Goal: Information Seeking & Learning: Learn about a topic

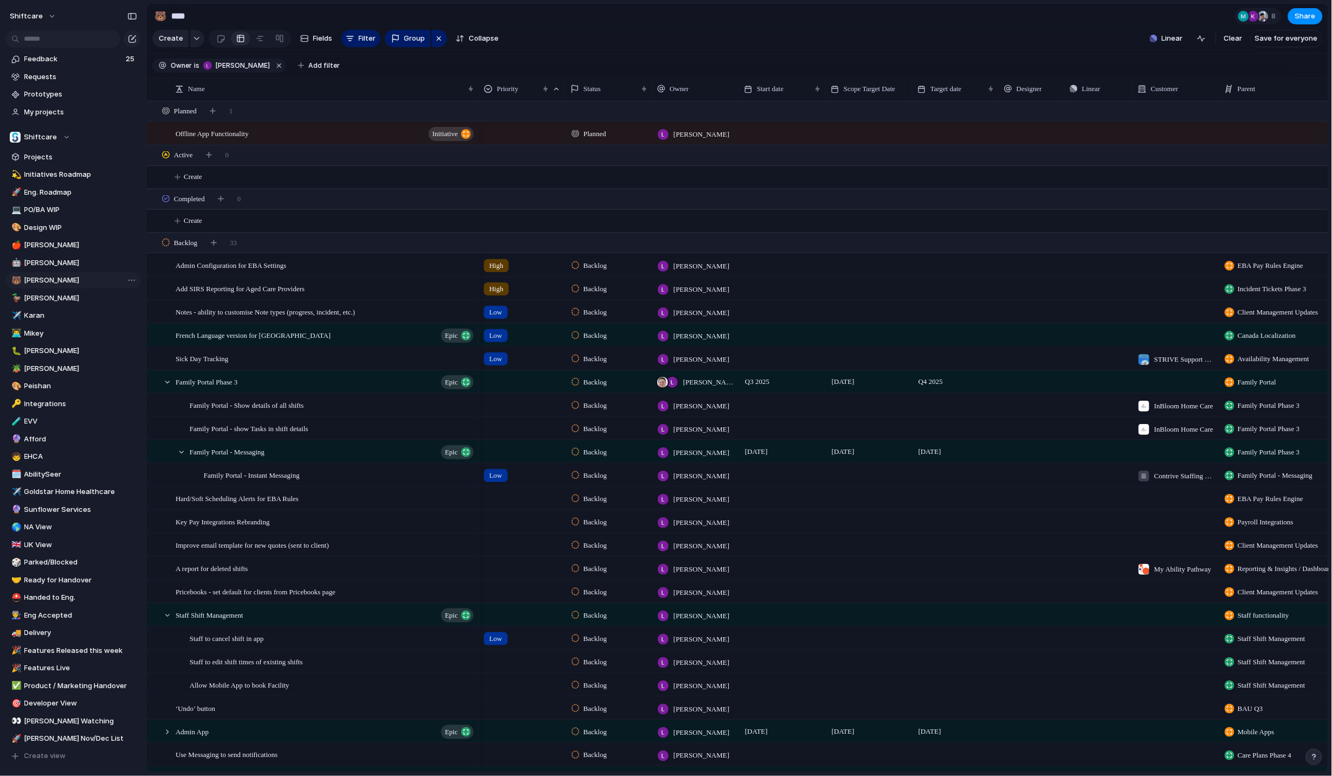
click at [55, 281] on span "[PERSON_NAME]" at bounding box center [80, 280] width 113 height 11
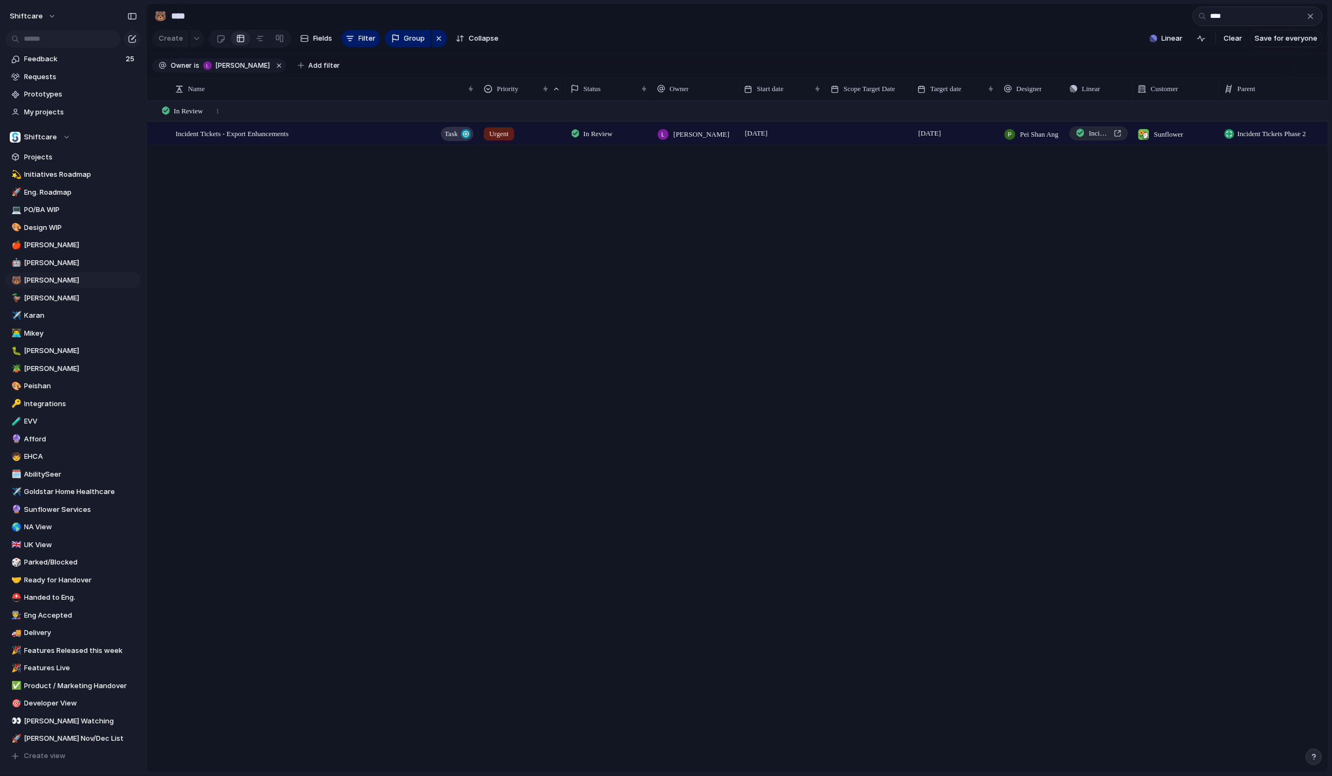
type input "****"
click at [318, 137] on div "Incident Tickets - Export Enhancements Task" at bounding box center [326, 134] width 300 height 22
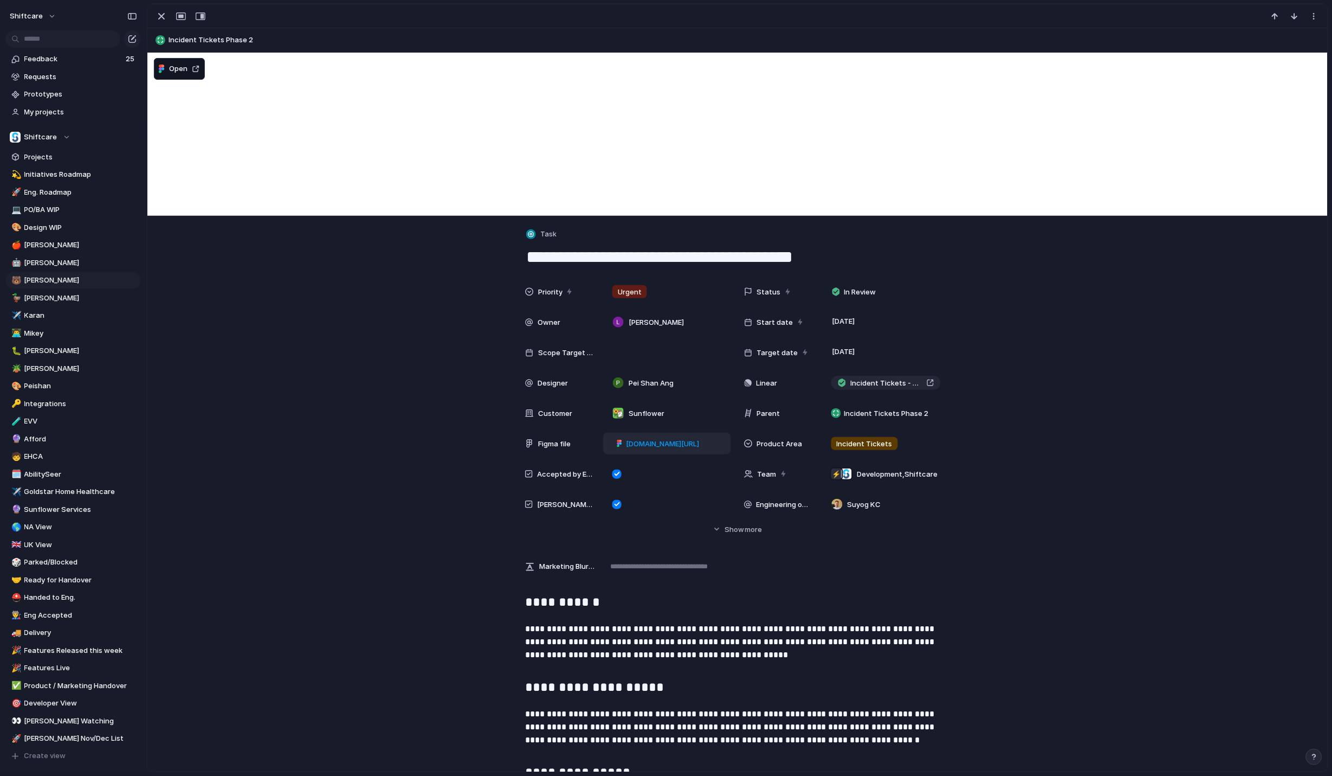
click at [644, 443] on span "figma.com/board/rjc2mqJH6MYY16mT20NZsu/Incident-Tickets---Apply-Global-Filters?…" at bounding box center [662, 444] width 73 height 11
click at [153, 19] on button "button" at bounding box center [161, 16] width 17 height 14
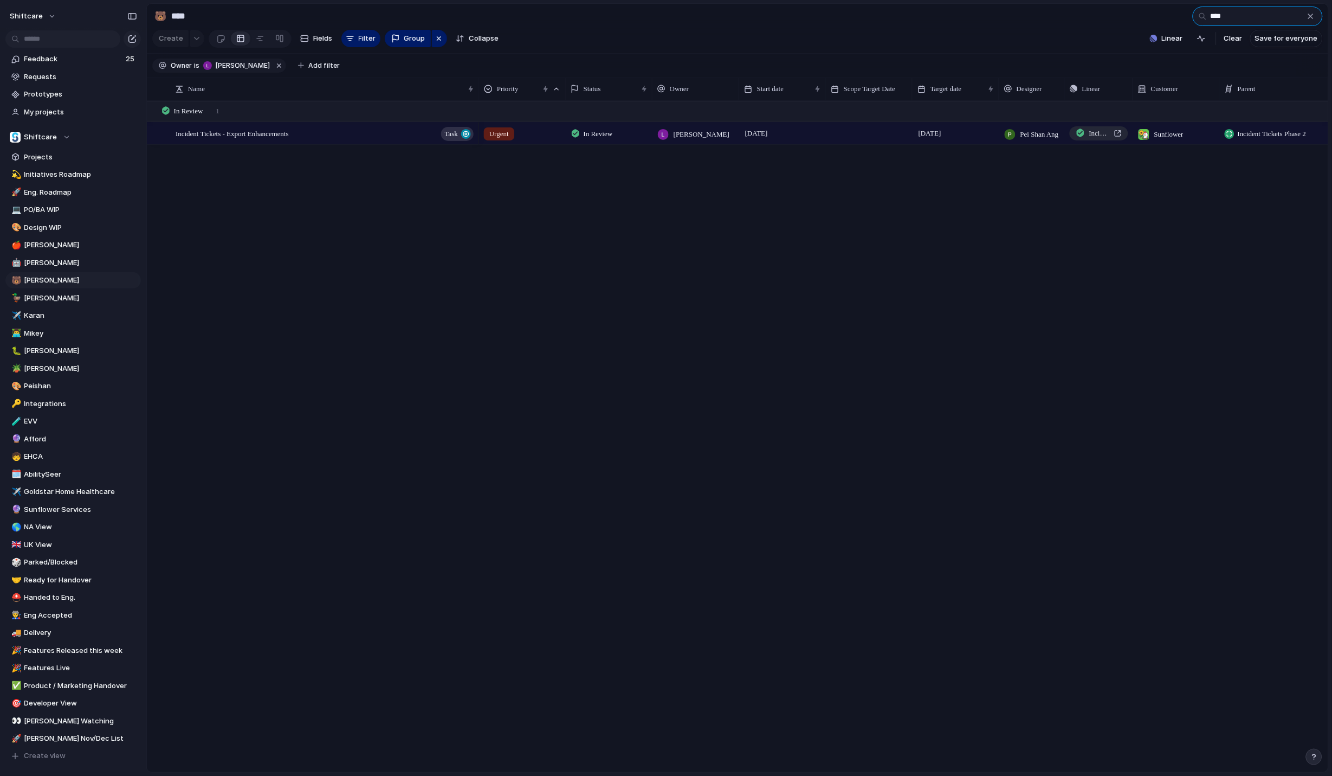
click at [1320, 18] on input "****" at bounding box center [1258, 17] width 130 height 20
click at [1315, 18] on div "button" at bounding box center [1311, 16] width 9 height 9
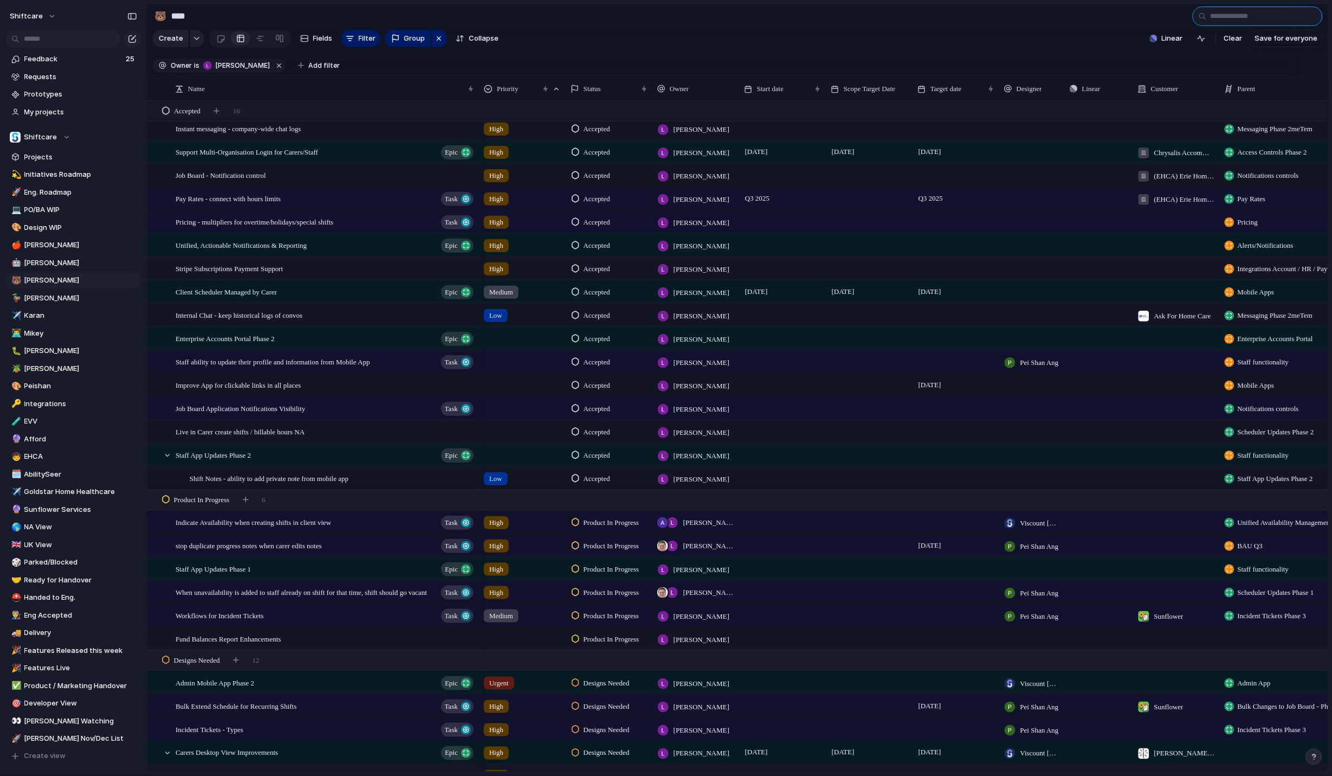
scroll to position [838, 0]
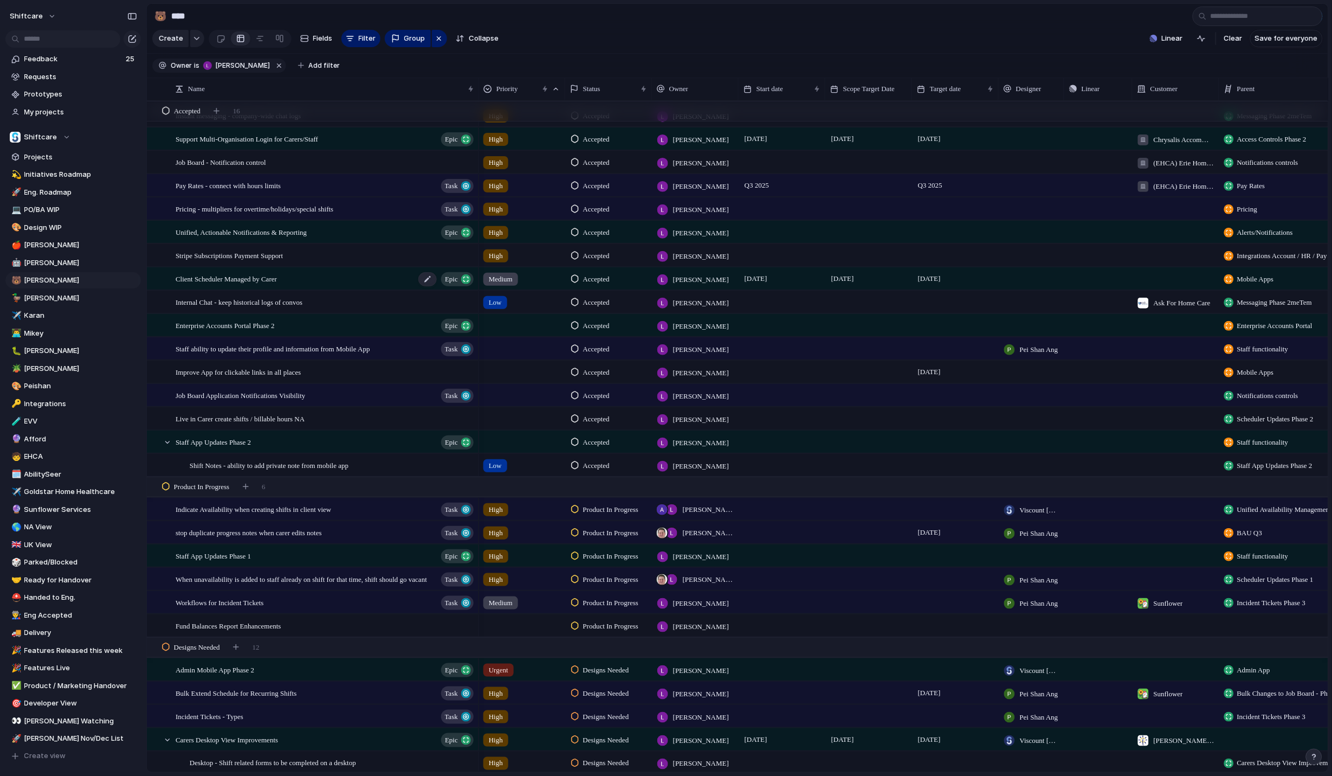
click at [231, 274] on span "Client Scheduler Managed by Carer" at bounding box center [226, 278] width 101 height 12
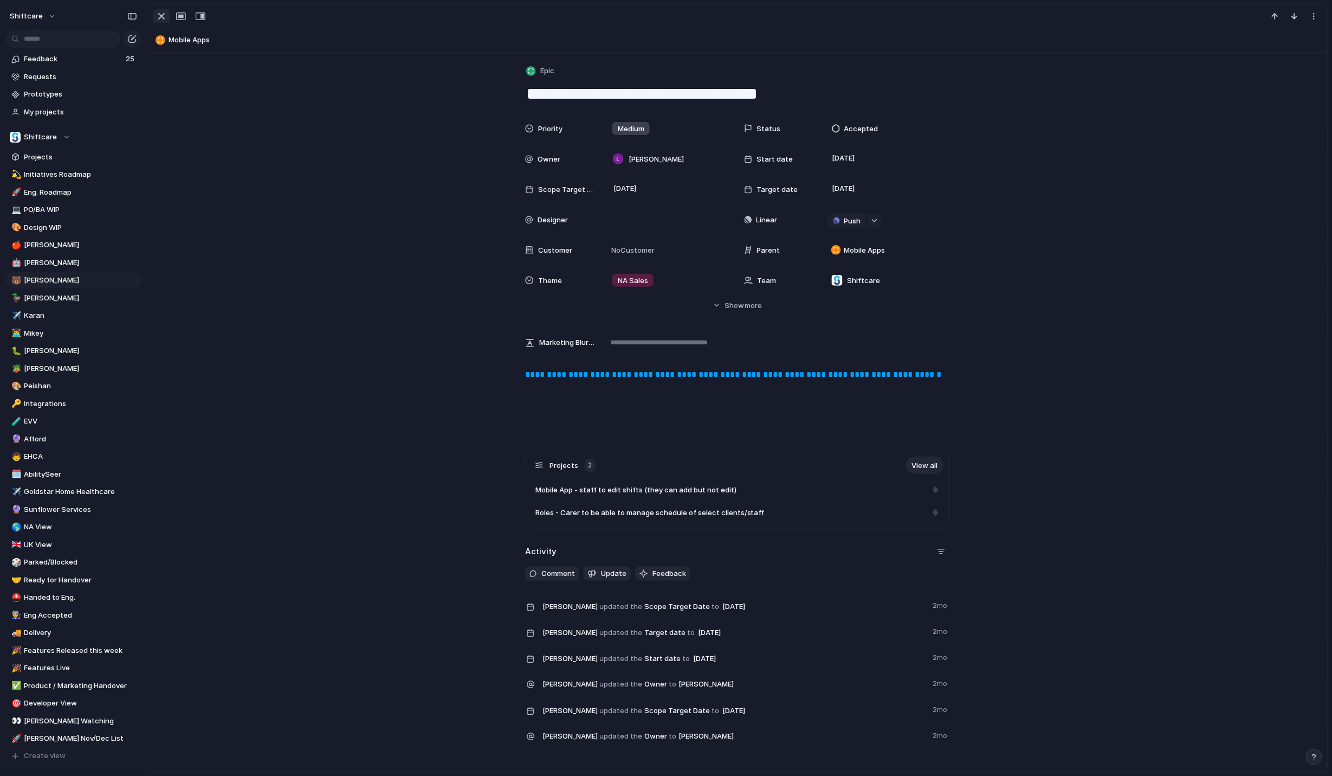
click at [156, 14] on div "button" at bounding box center [161, 16] width 13 height 13
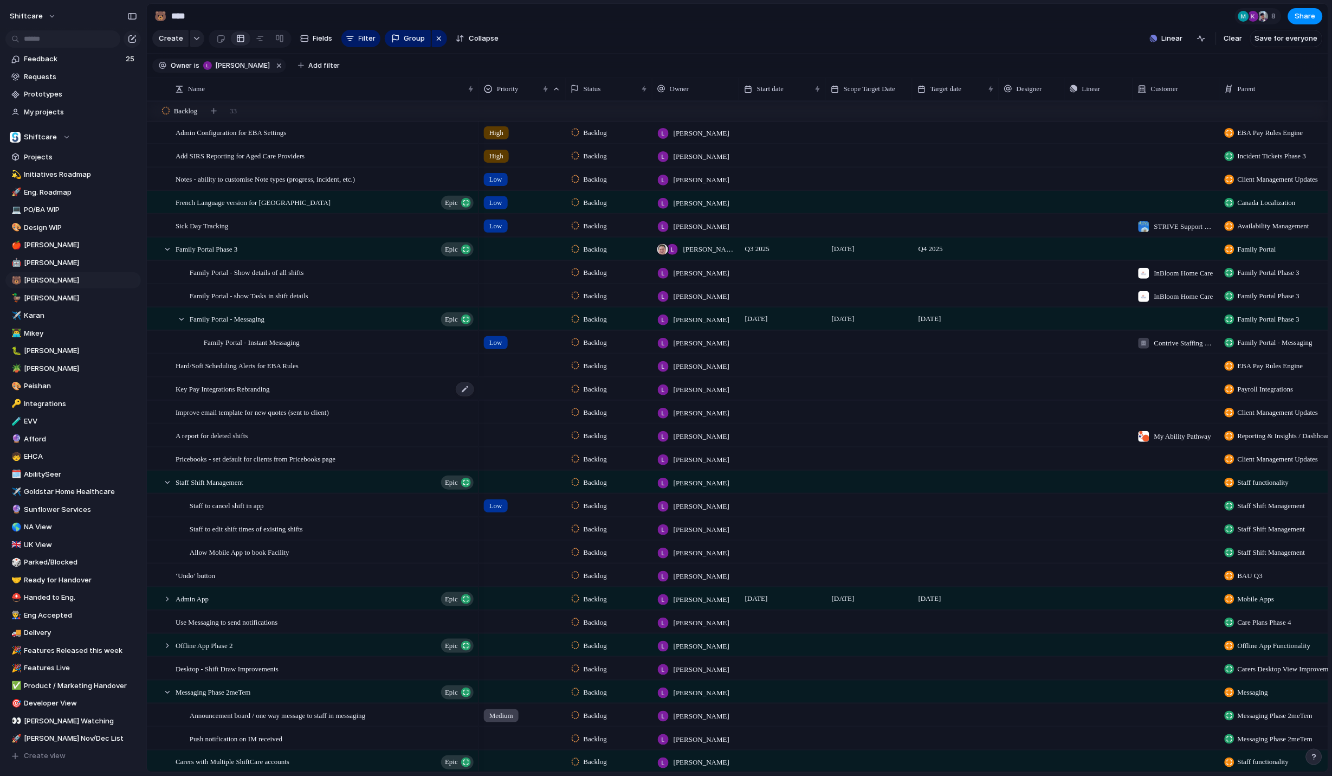
click at [264, 386] on span "Key Pay Integrations Rebranding" at bounding box center [223, 388] width 94 height 12
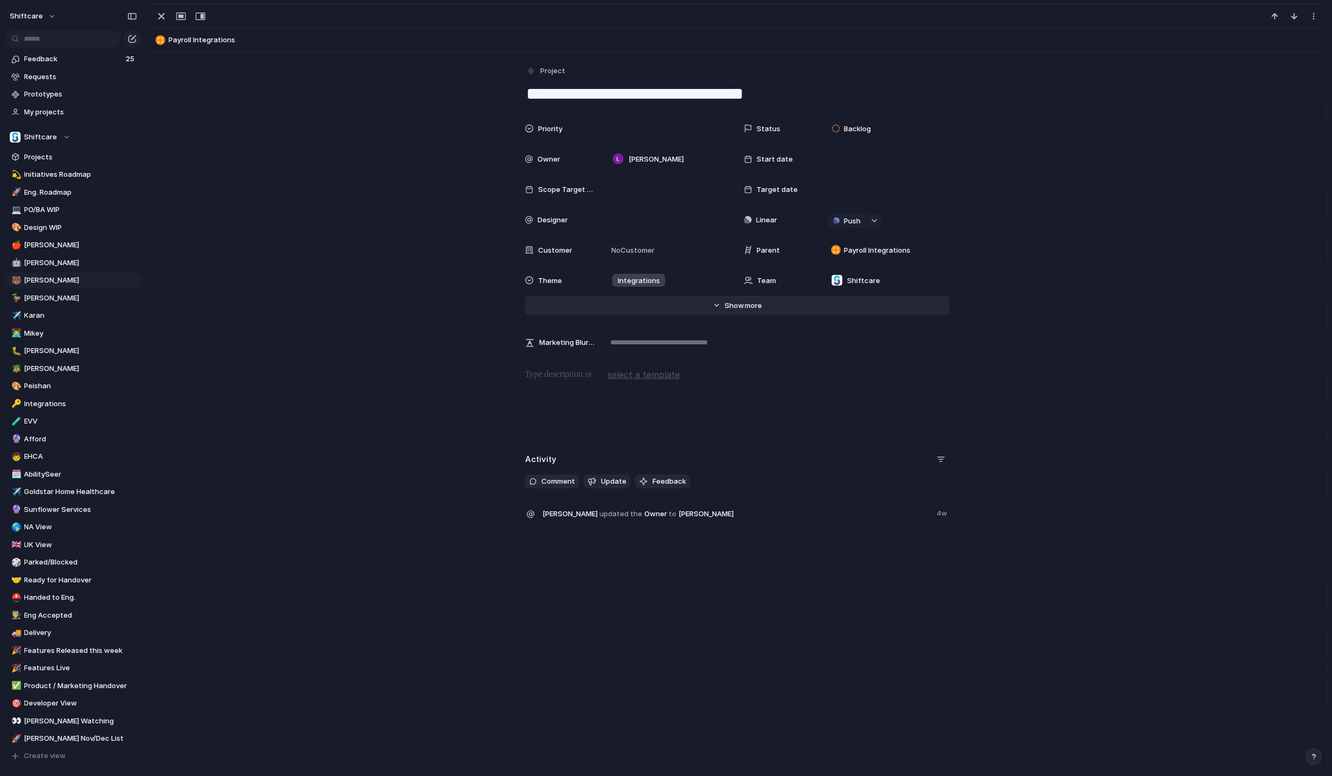
click at [742, 305] on span "Show" at bounding box center [735, 305] width 20 height 11
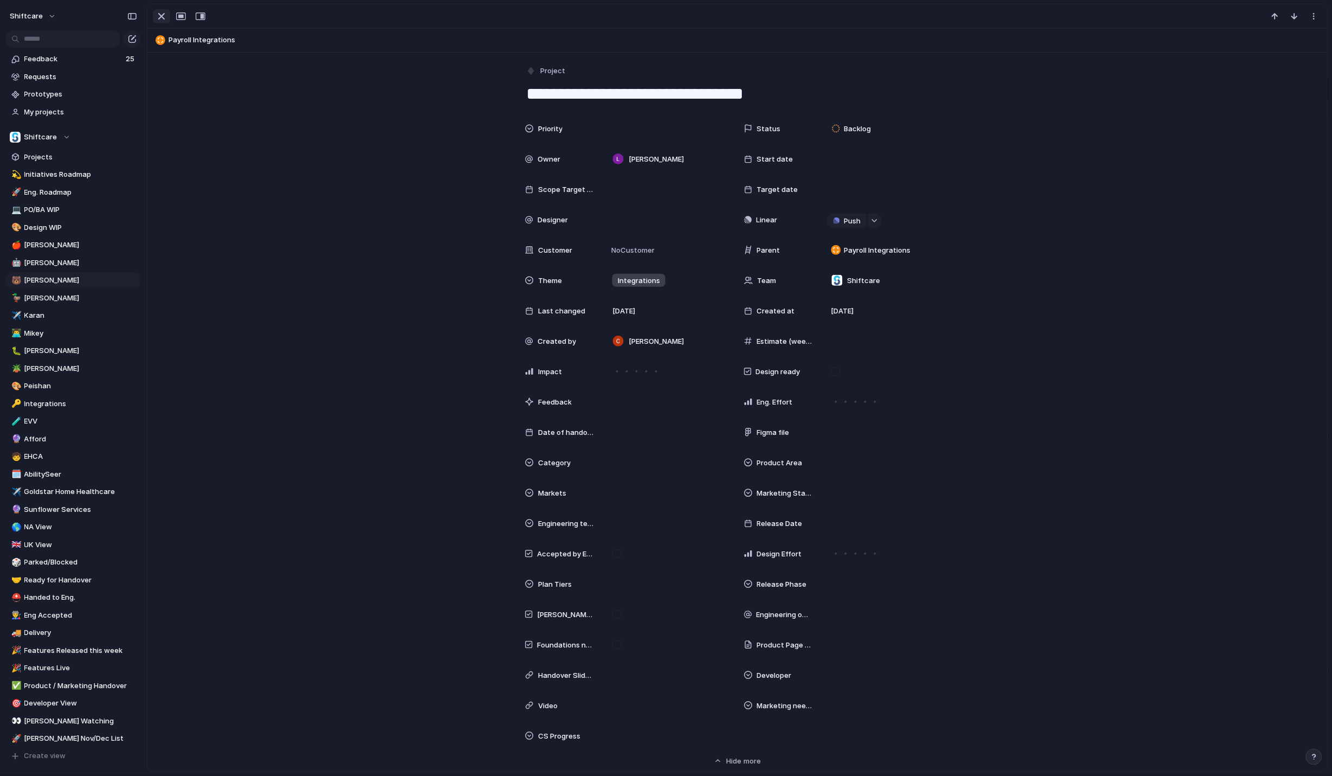
click at [160, 17] on div "button" at bounding box center [161, 16] width 13 height 13
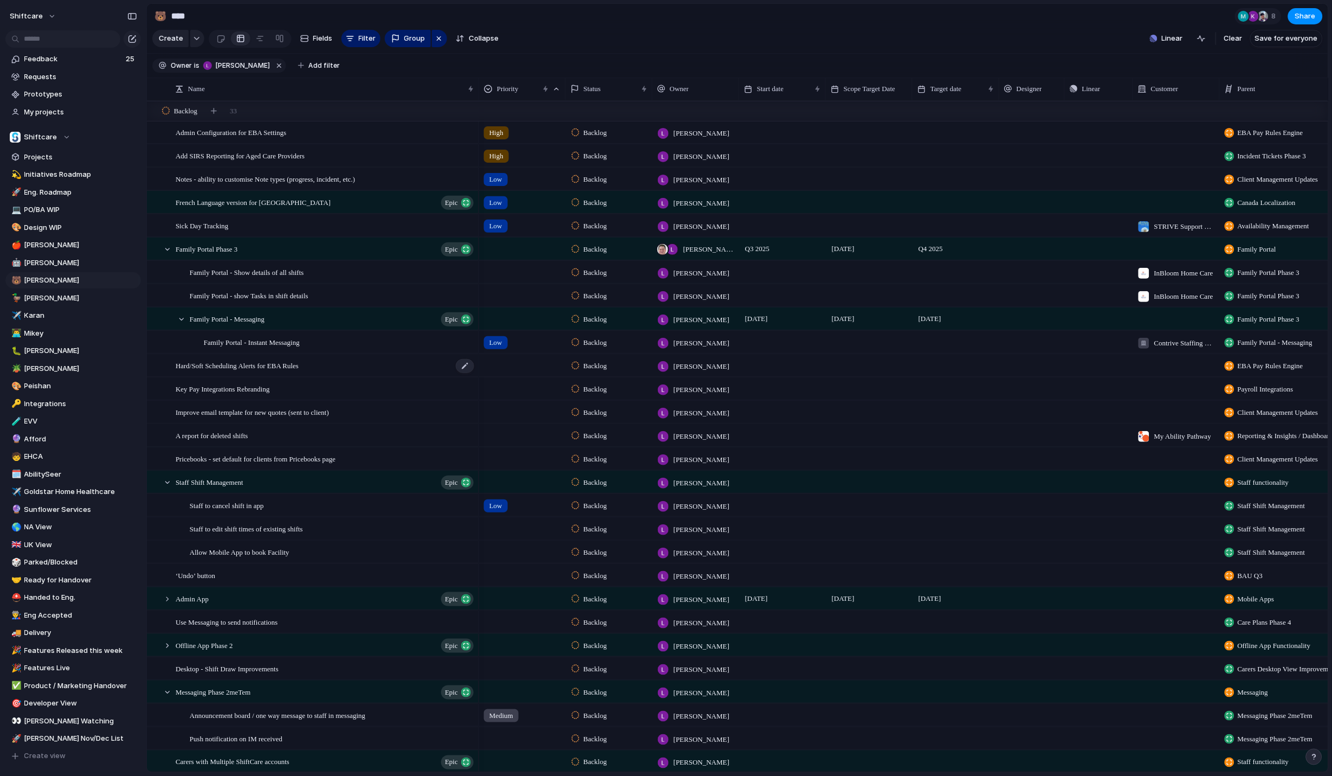
click at [365, 363] on div "Hard/Soft Scheduling Alerts for EBA Rules" at bounding box center [326, 366] width 300 height 22
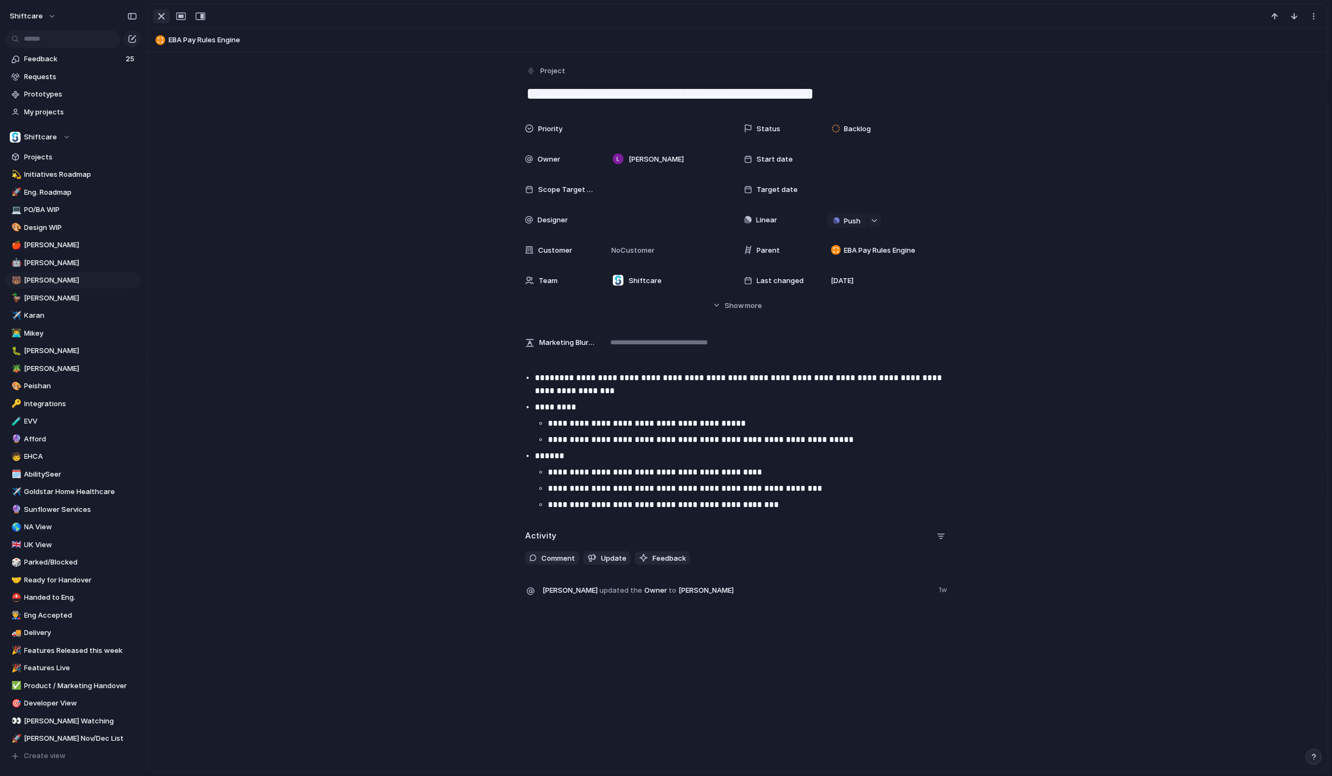
click at [160, 15] on div "button" at bounding box center [161, 16] width 13 height 13
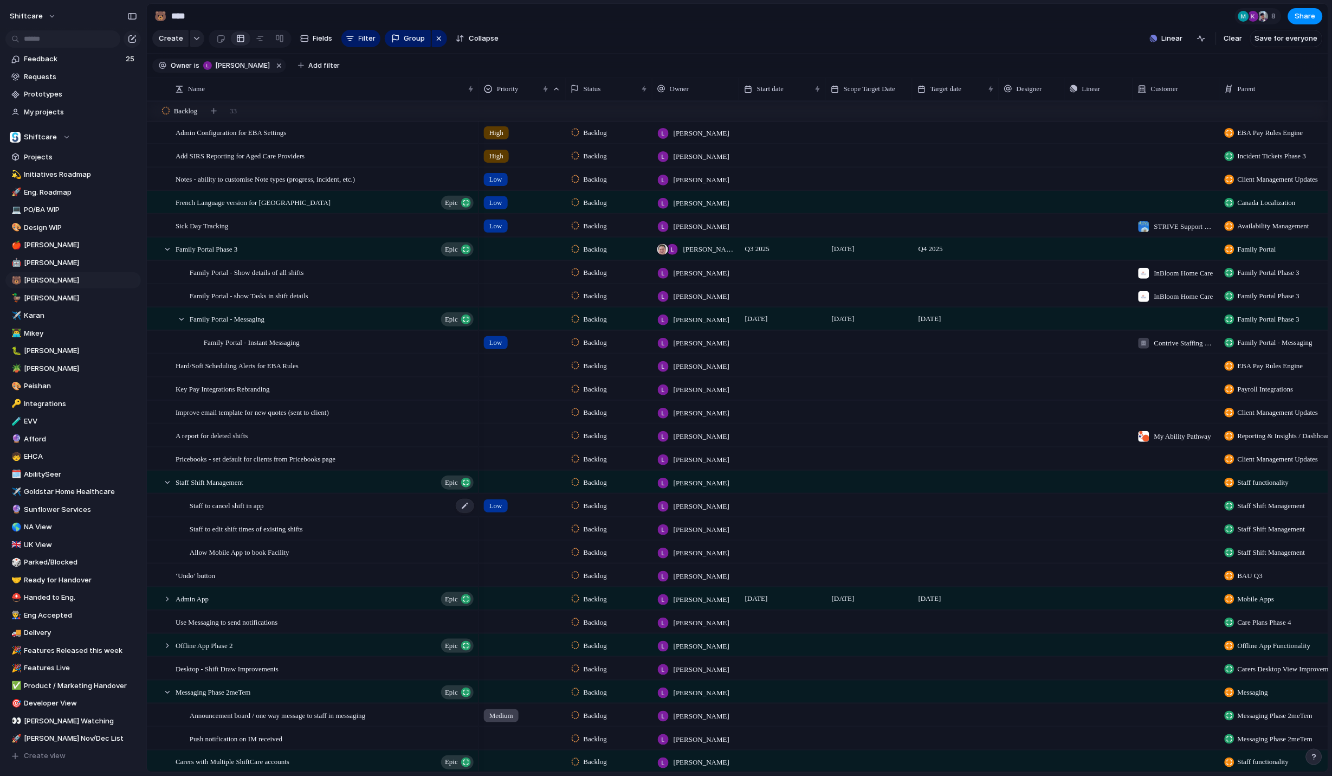
click at [332, 502] on div "Staff to cancel shift in app" at bounding box center [333, 505] width 286 height 22
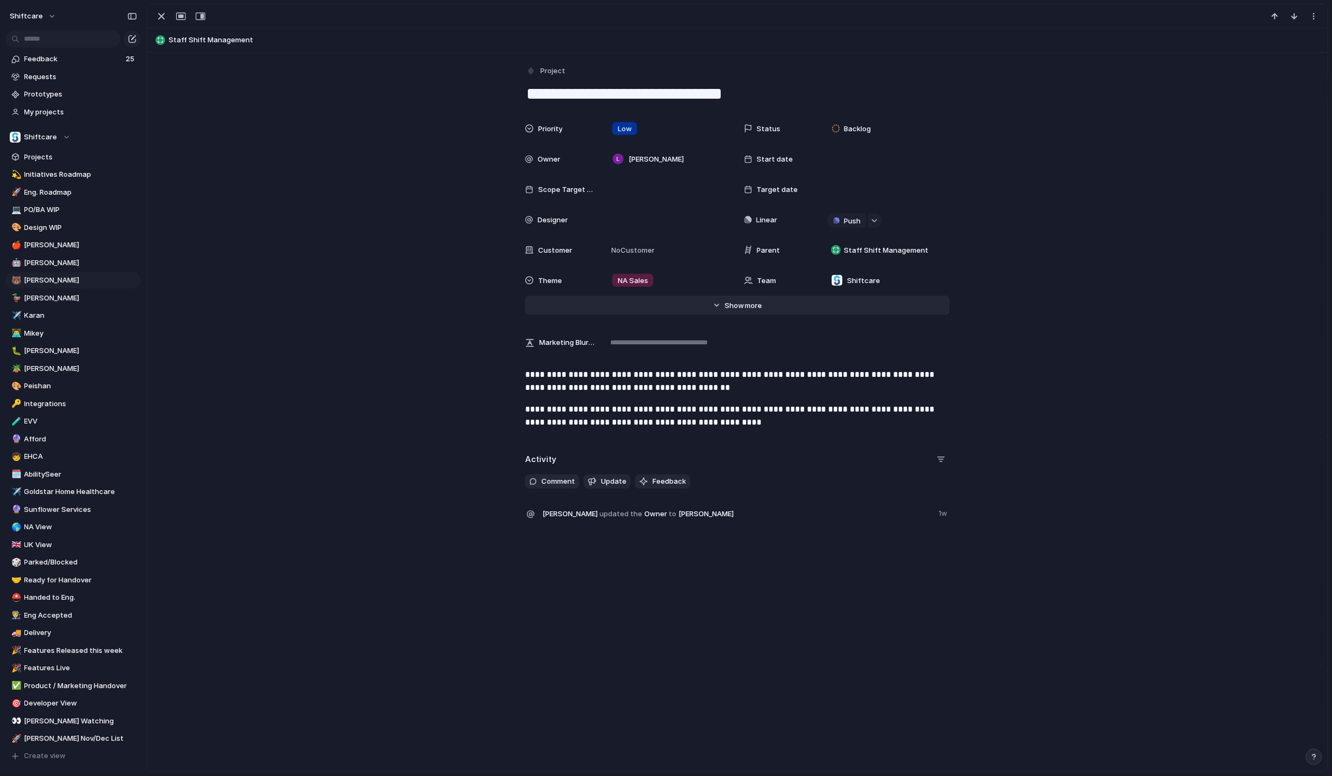
click at [732, 301] on span "Show" at bounding box center [735, 305] width 20 height 11
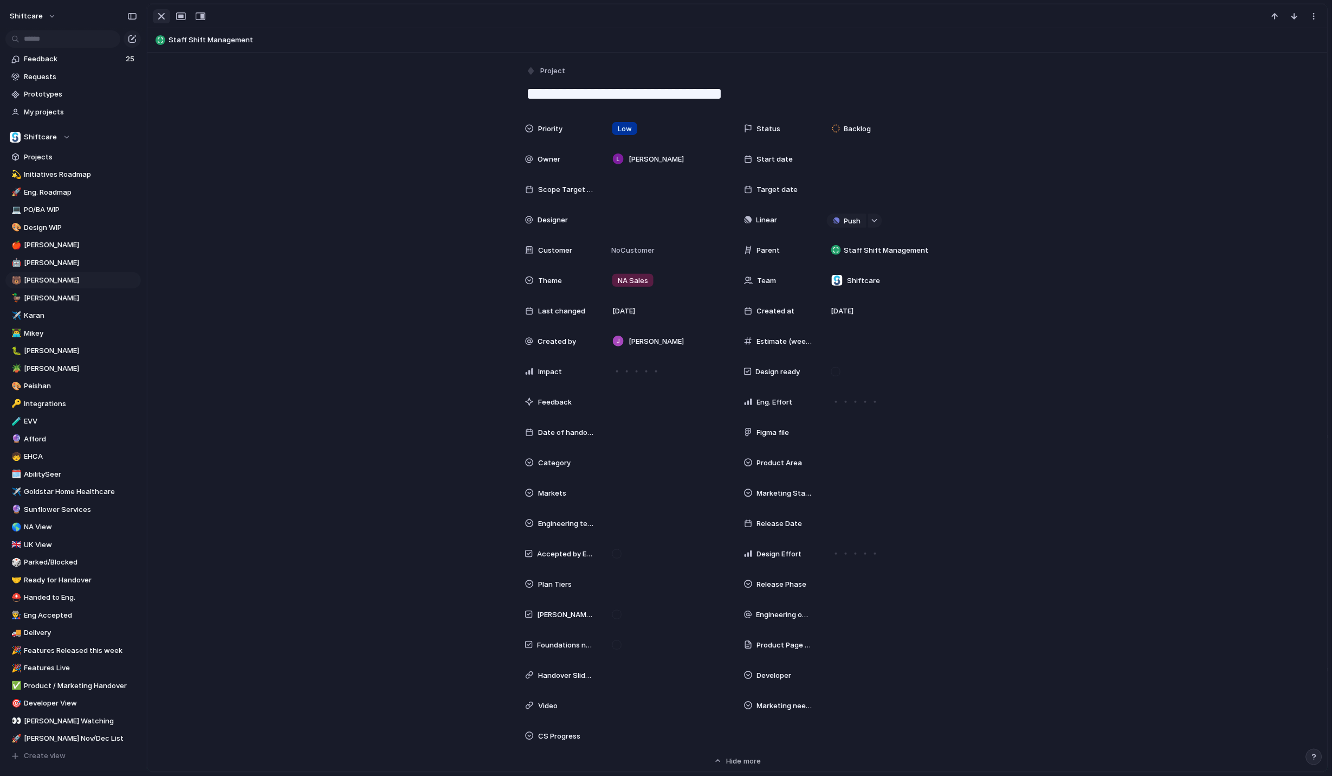
click at [156, 17] on div "button" at bounding box center [161, 16] width 13 height 13
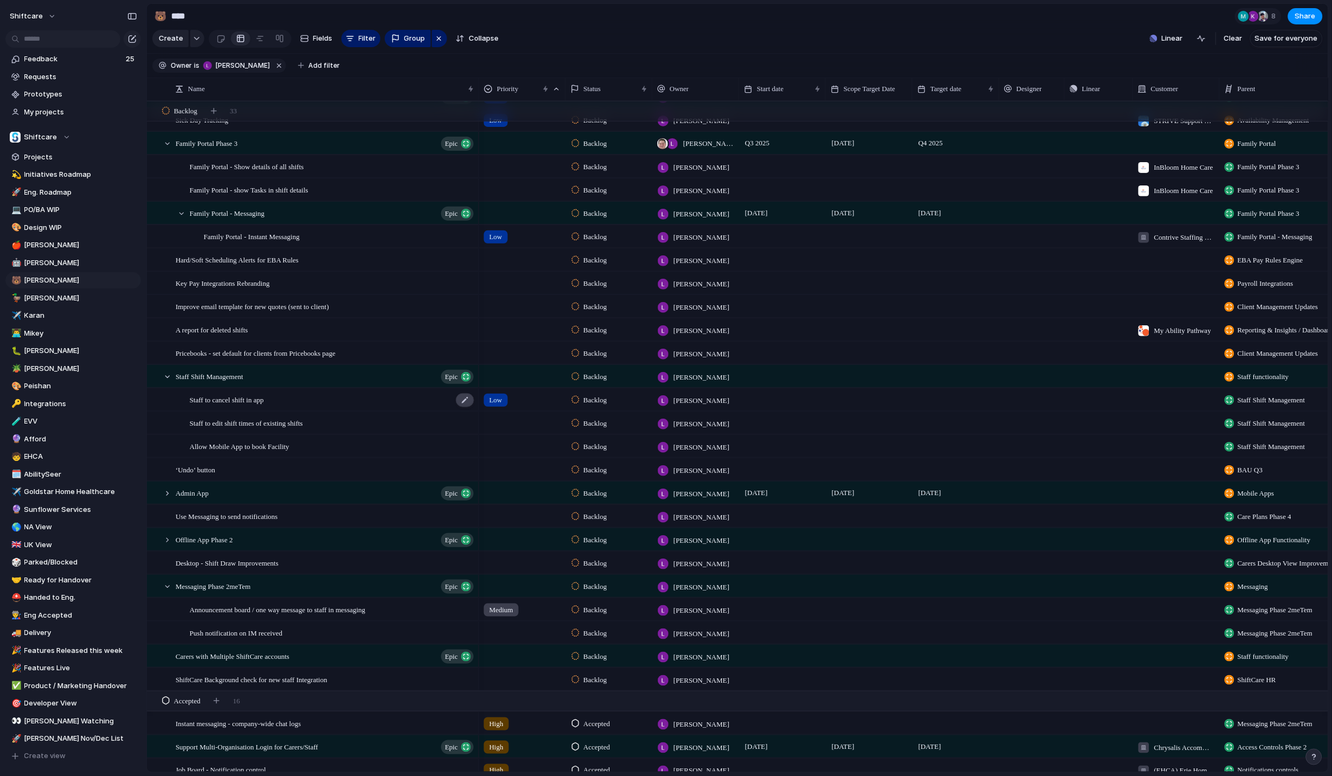
scroll to position [237, 0]
click at [316, 679] on span "ShiftCare Background check for new staff Integration" at bounding box center [252, 680] width 152 height 12
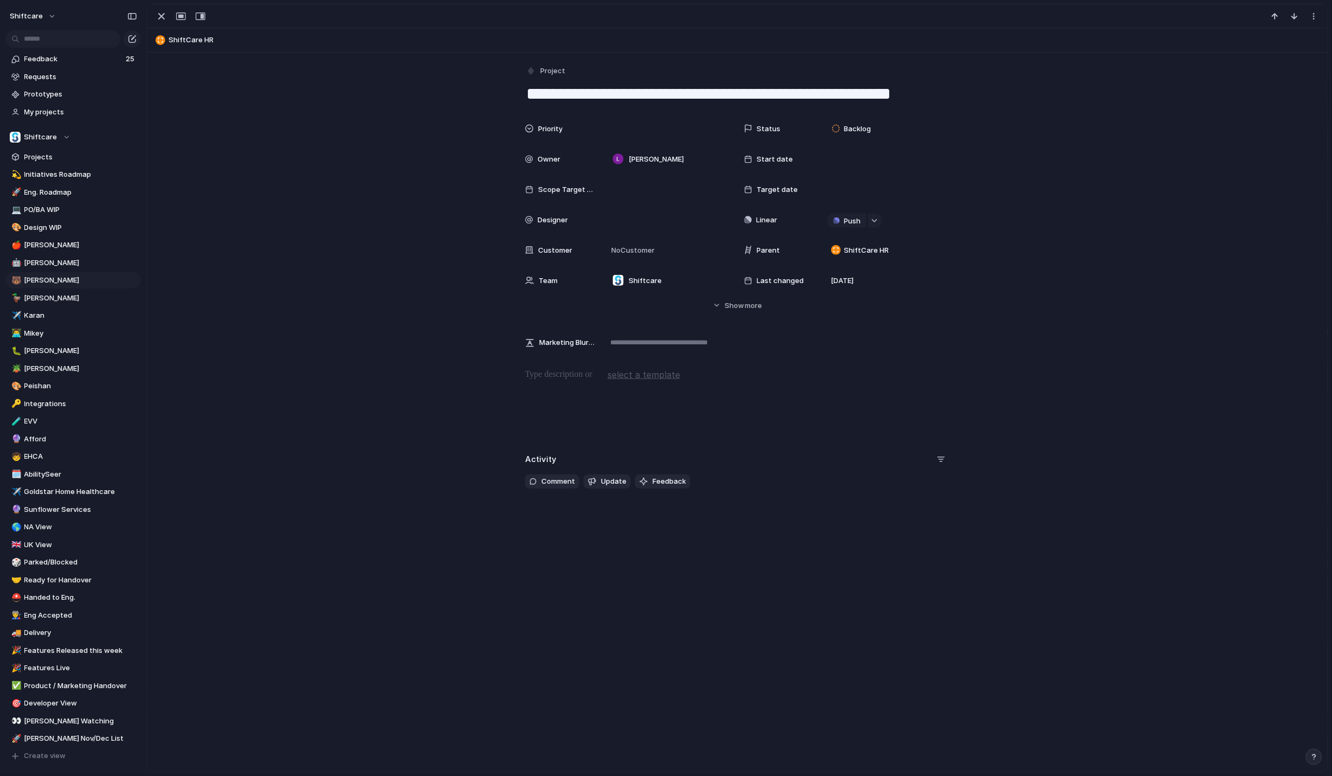
click at [679, 295] on div "Priority Status Backlog Owner Luke Pipolo Start date Scope Target Date Target d…" at bounding box center [737, 214] width 1155 height 193
click at [680, 298] on button "Hide Show more" at bounding box center [737, 305] width 425 height 20
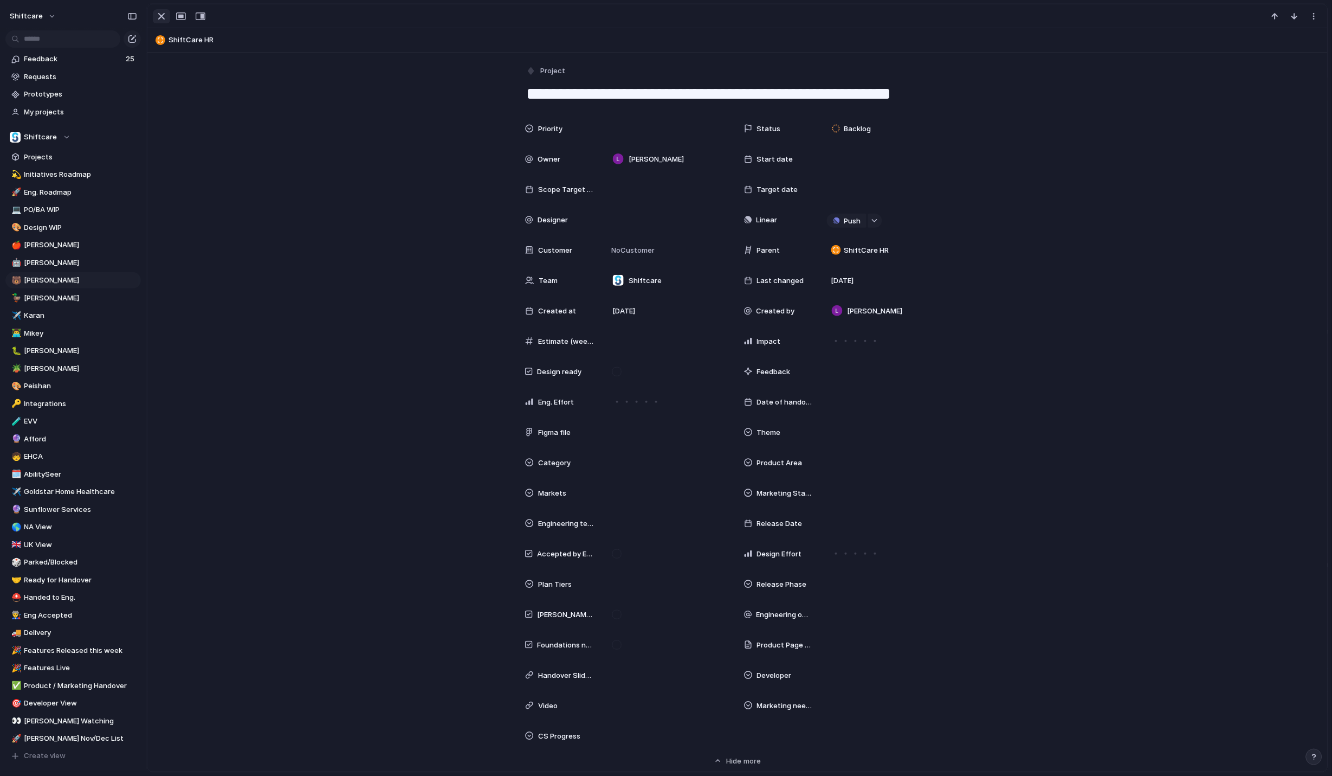
click at [165, 13] on div "button" at bounding box center [161, 16] width 13 height 13
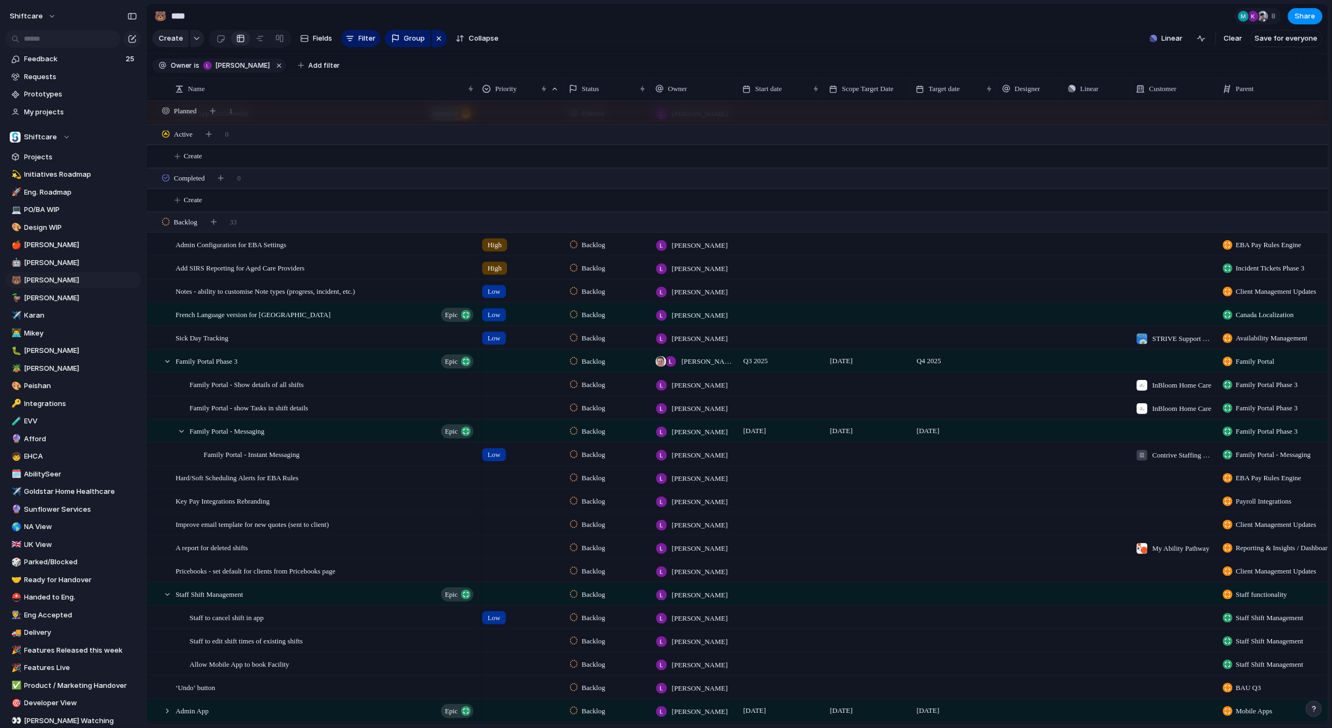
scroll to position [0, 2]
click at [282, 265] on span "Add SIRS Reporting for Aged Care Providers" at bounding box center [240, 264] width 129 height 12
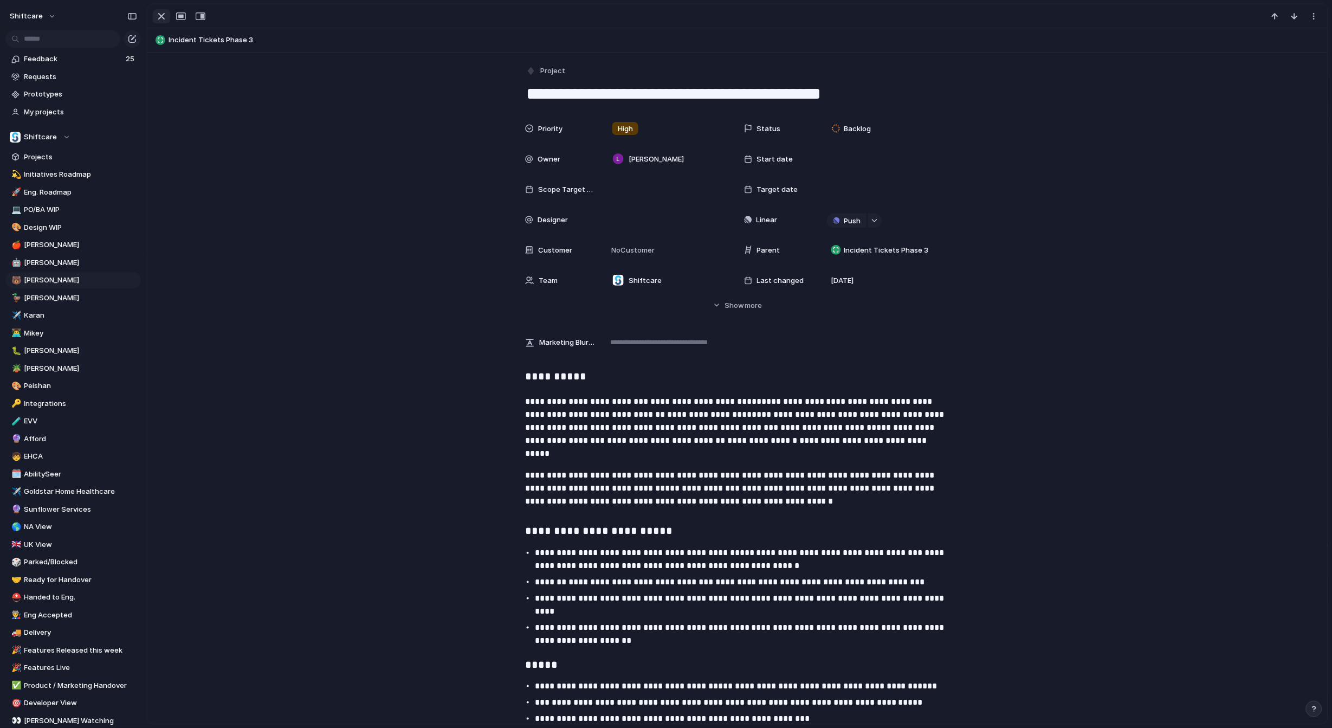
click at [164, 15] on div "button" at bounding box center [161, 16] width 13 height 13
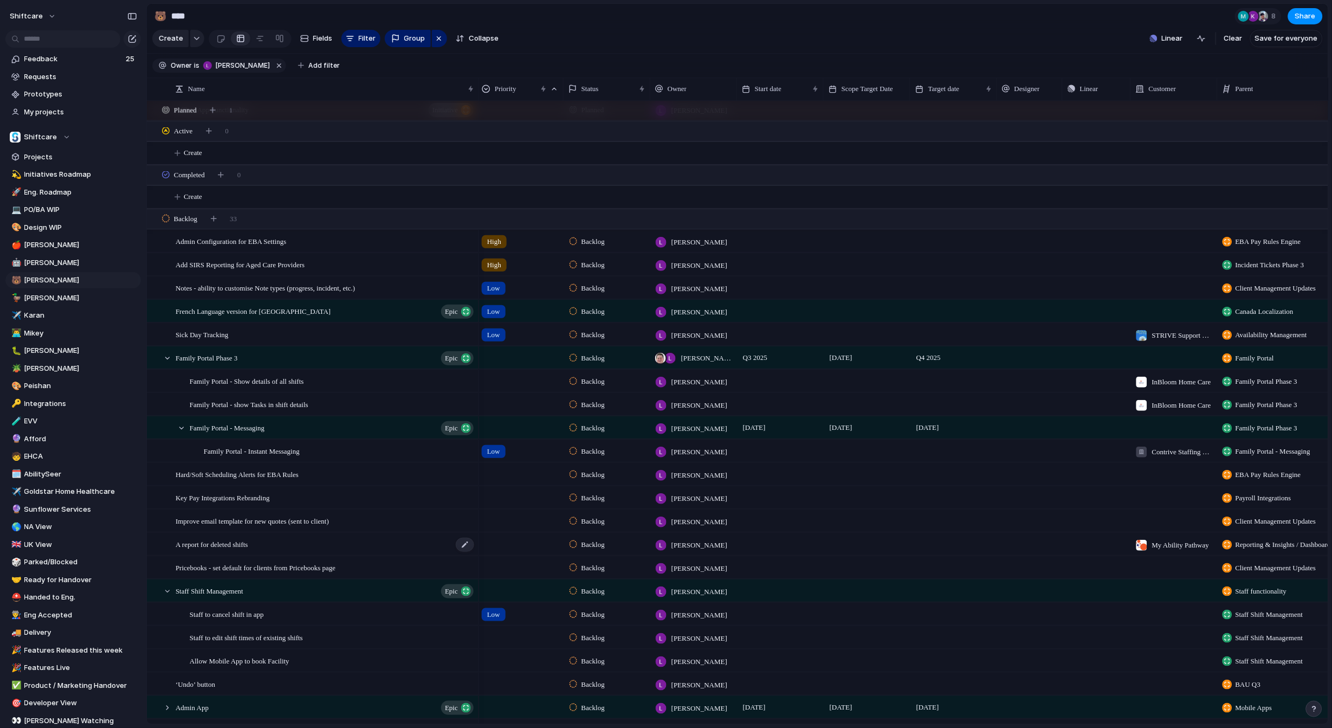
click at [317, 547] on div "A report for deleted shifts" at bounding box center [326, 544] width 300 height 22
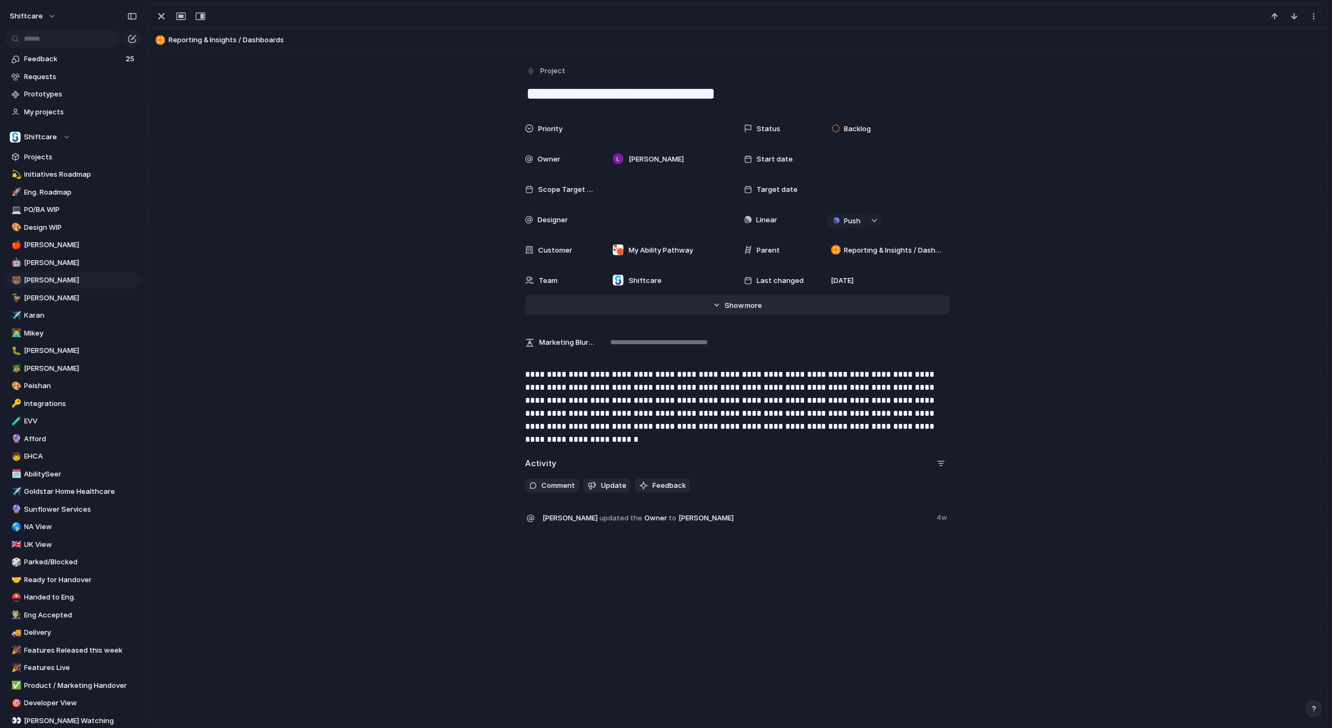
click at [742, 304] on span "Show" at bounding box center [735, 305] width 20 height 11
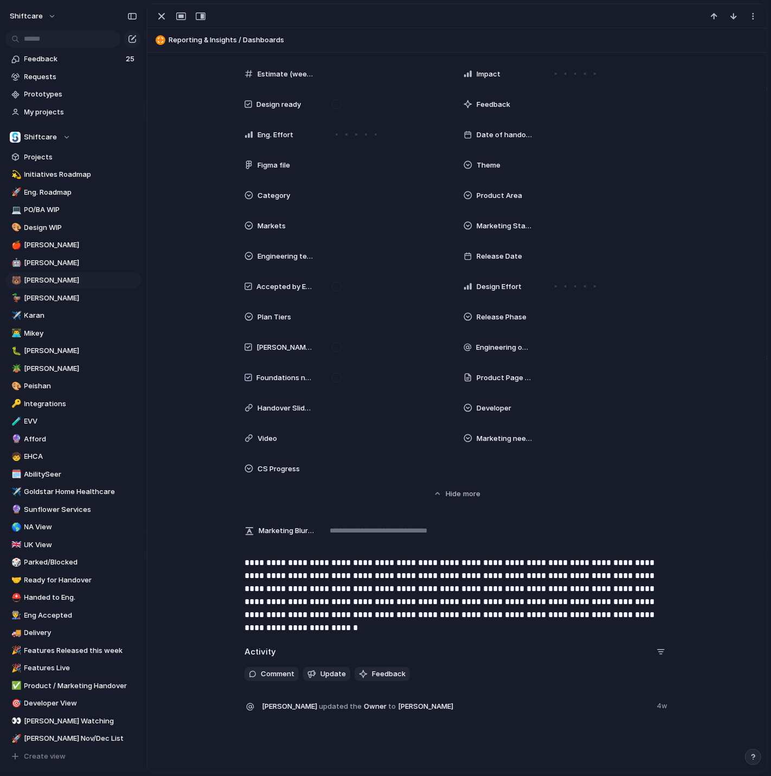
scroll to position [265, 0]
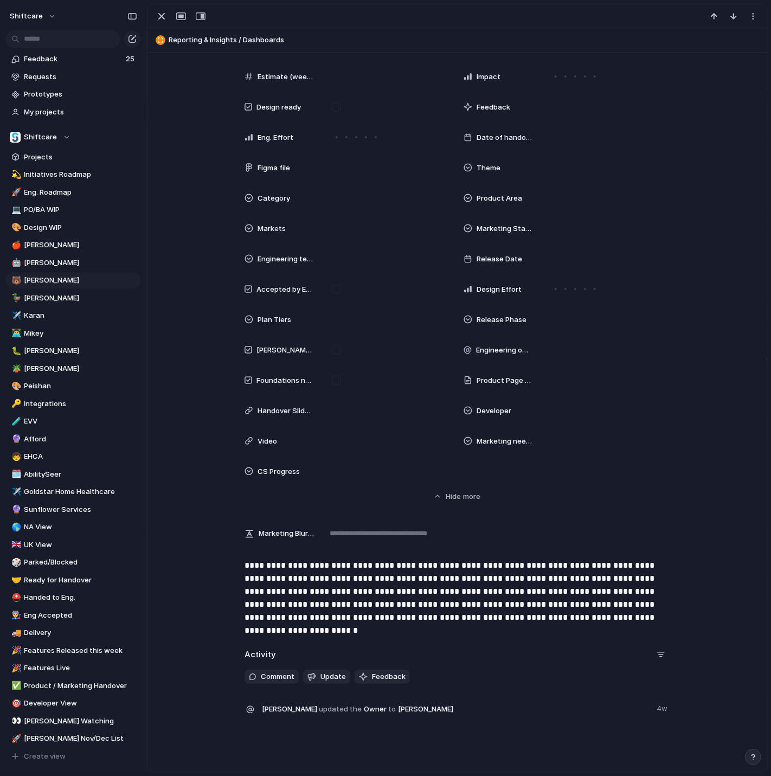
click at [462, 613] on p "**********" at bounding box center [456, 591] width 425 height 65
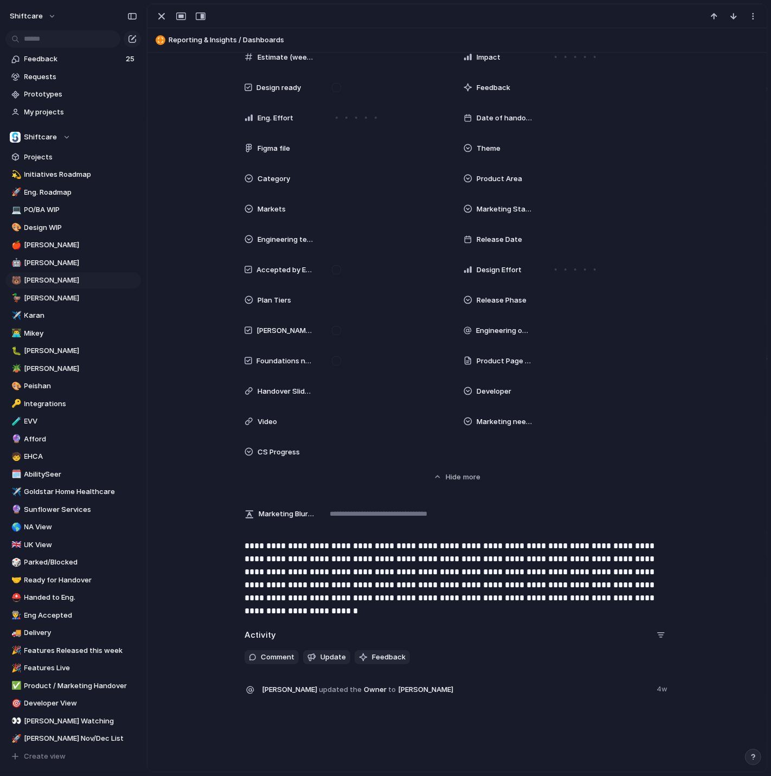
scroll to position [285, 0]
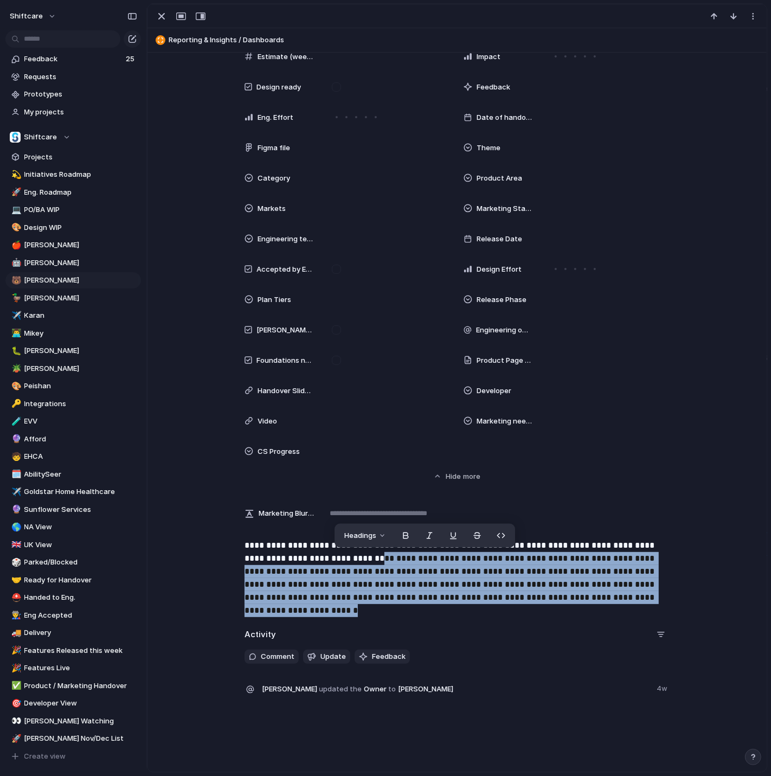
drag, startPoint x: 532, startPoint y: 611, endPoint x: 313, endPoint y: 555, distance: 225.6
click at [313, 554] on div "**********" at bounding box center [456, 576] width 593 height 74
click at [60, 275] on span "[PERSON_NAME]" at bounding box center [80, 280] width 113 height 11
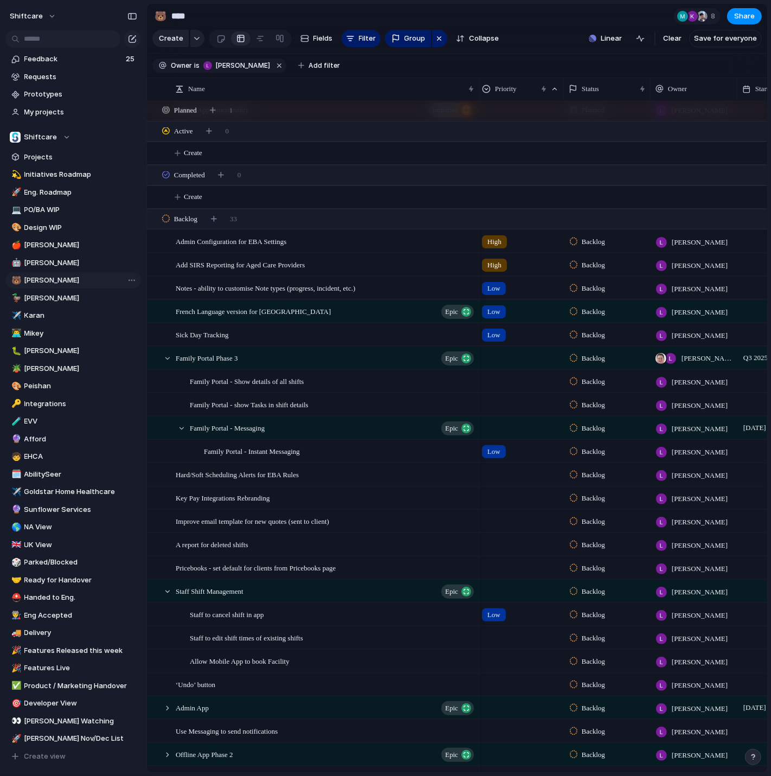
click at [60, 275] on span "[PERSON_NAME]" at bounding box center [80, 280] width 113 height 11
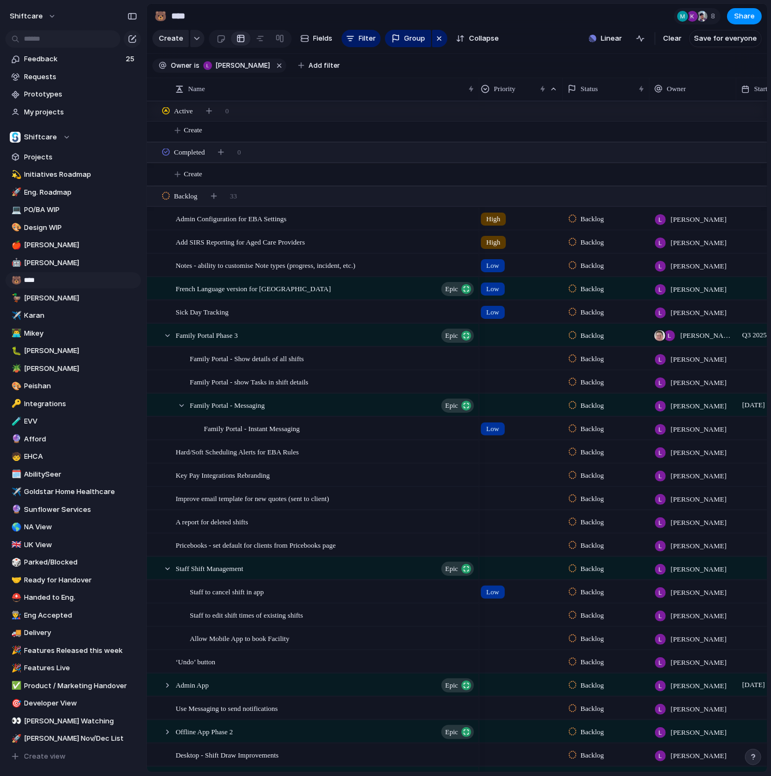
scroll to position [44, 0]
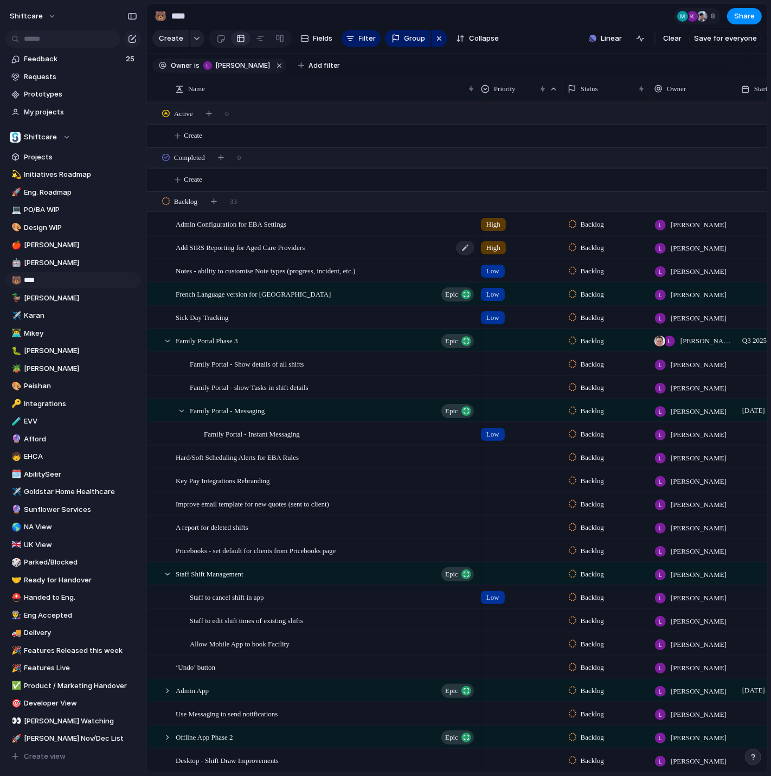
click at [248, 246] on span "Add SIRS Reporting for Aged Care Providers" at bounding box center [240, 247] width 129 height 12
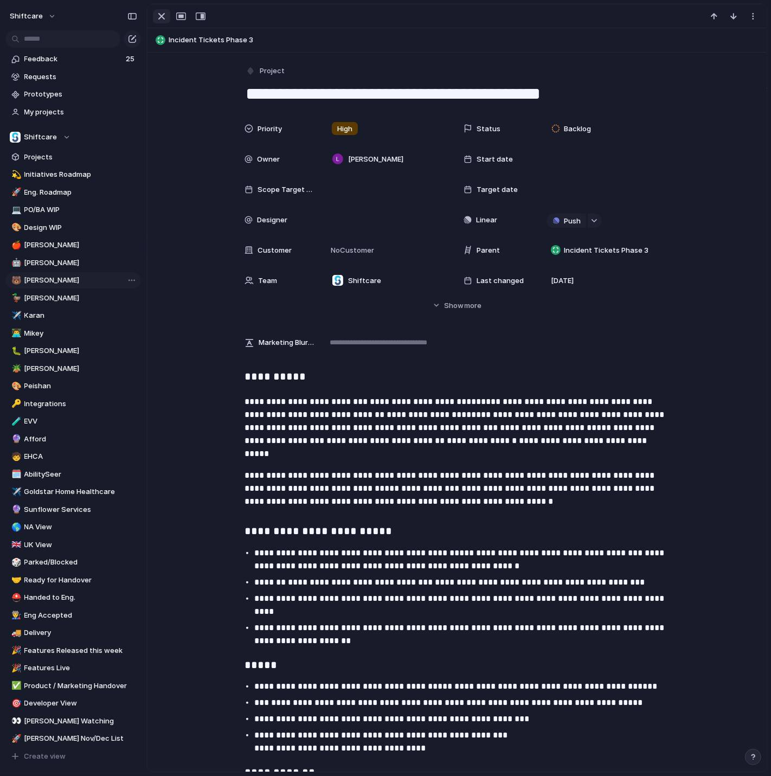
click at [159, 21] on div "button" at bounding box center [161, 16] width 13 height 13
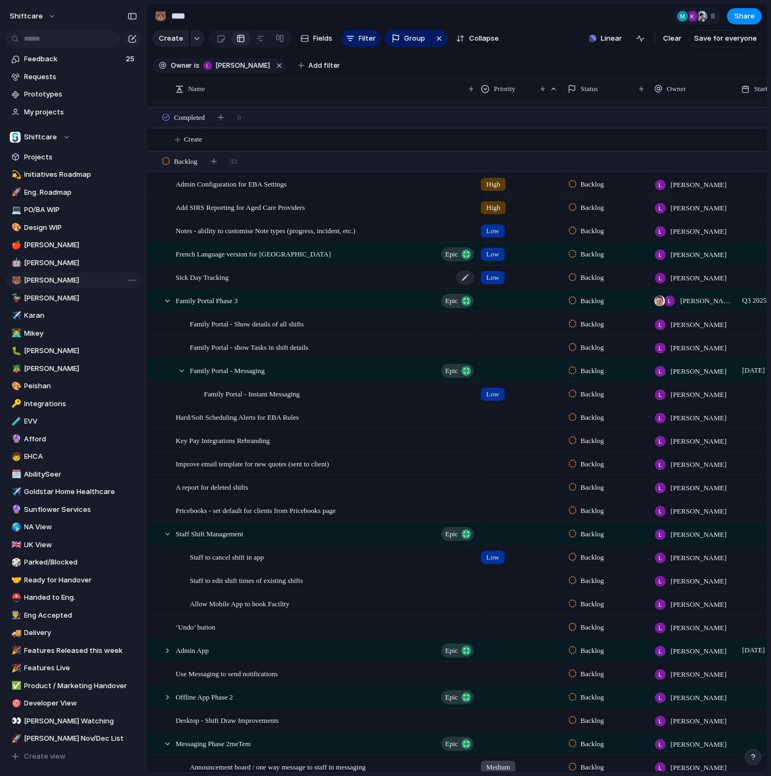
scroll to position [85, 0]
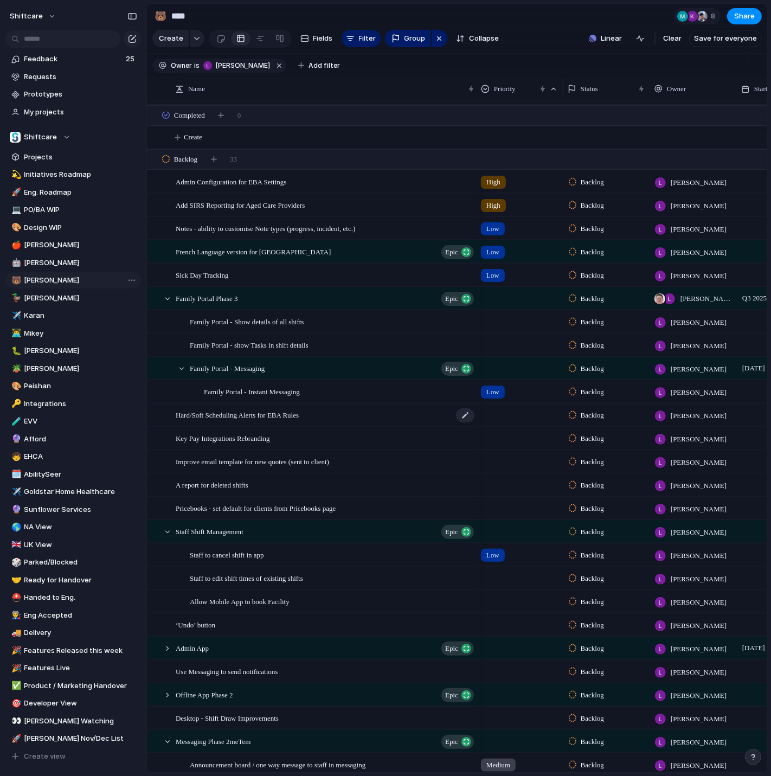
click at [280, 412] on span "Hard/Soft Scheduling Alerts for EBA Rules" at bounding box center [237, 414] width 123 height 12
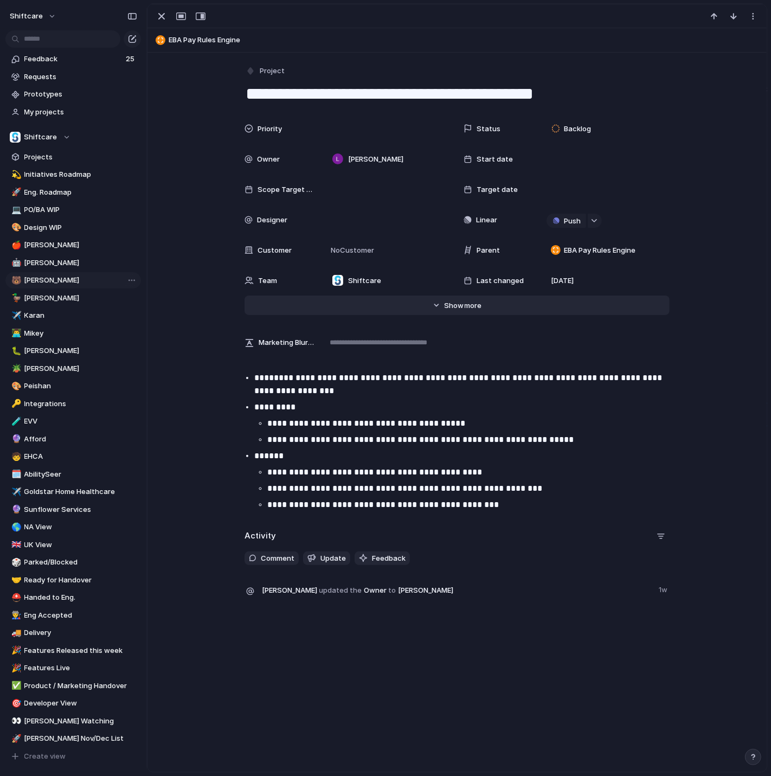
click at [454, 308] on span "Show" at bounding box center [455, 305] width 20 height 11
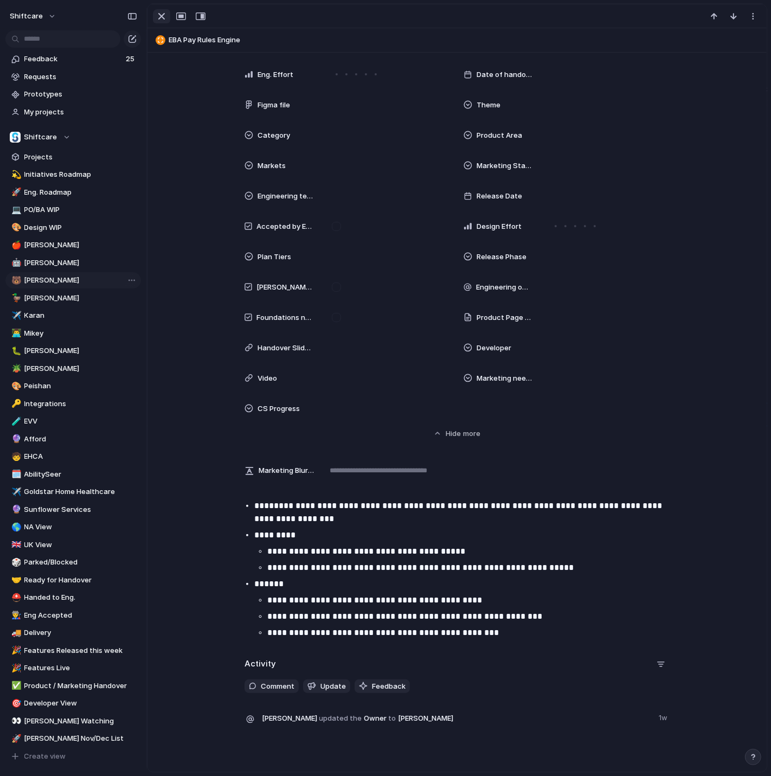
click at [166, 22] on div "button" at bounding box center [161, 16] width 13 height 13
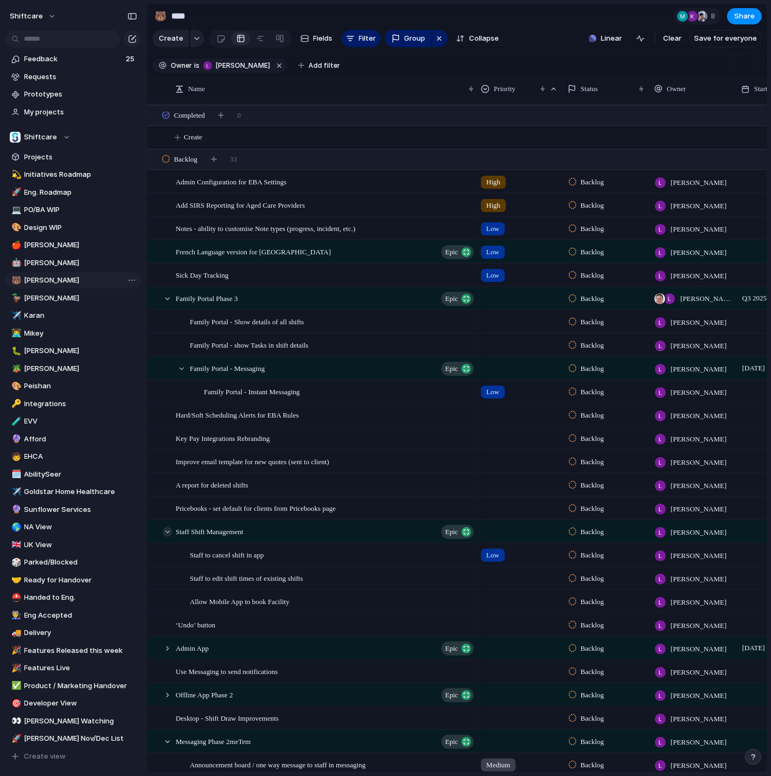
click at [166, 531] on div at bounding box center [168, 532] width 10 height 10
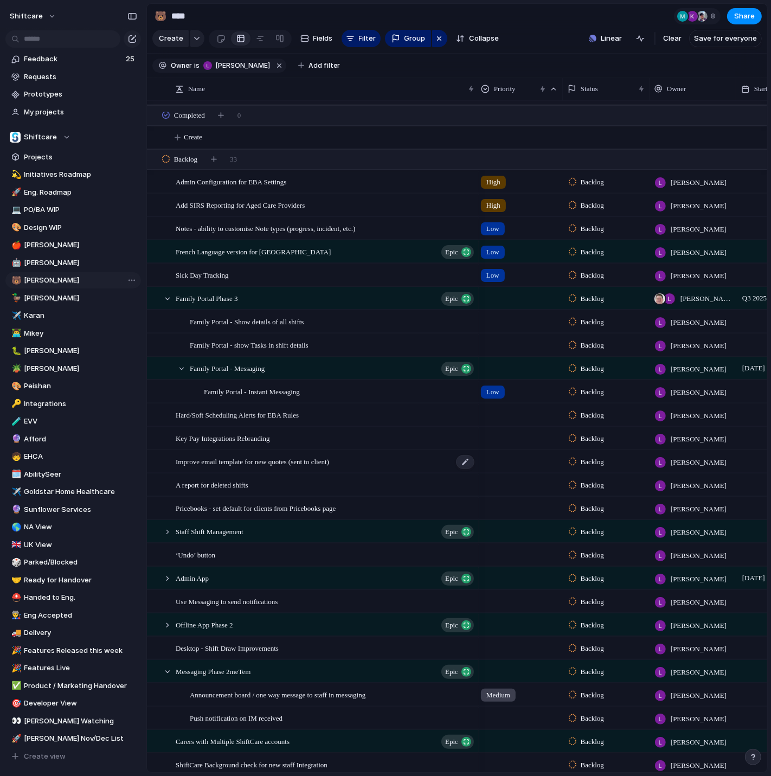
click at [329, 462] on span "Improve email template for new quotes (sent to client)" at bounding box center [252, 461] width 153 height 12
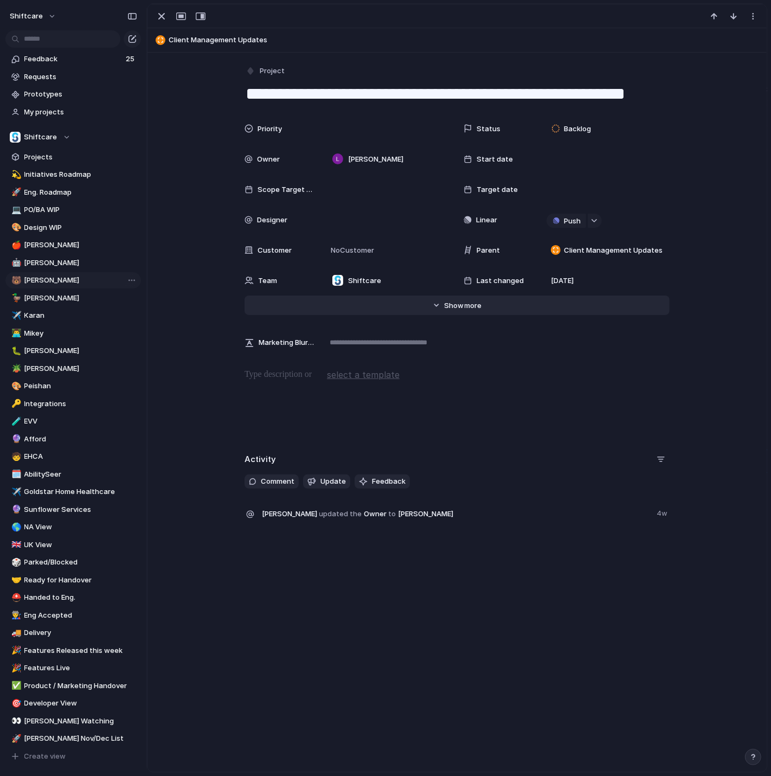
click at [436, 305] on button "Hide Show more" at bounding box center [456, 305] width 425 height 20
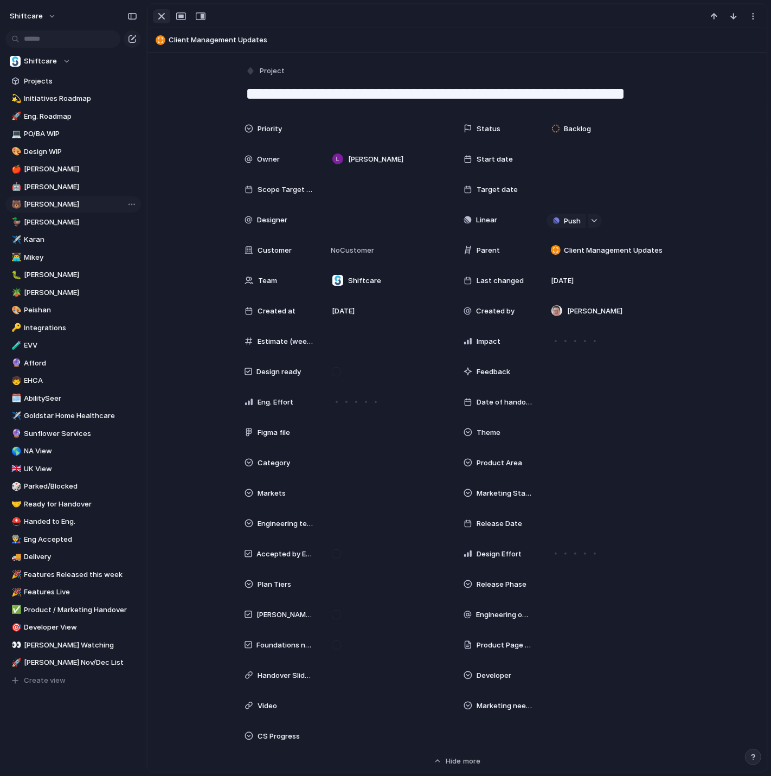
click at [162, 13] on div "button" at bounding box center [161, 16] width 13 height 13
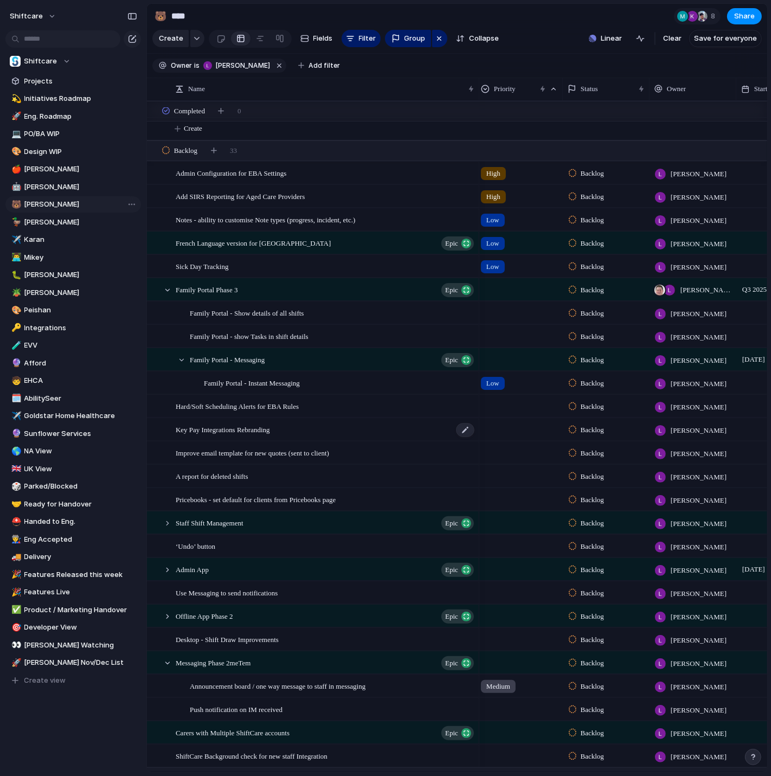
scroll to position [0, 4]
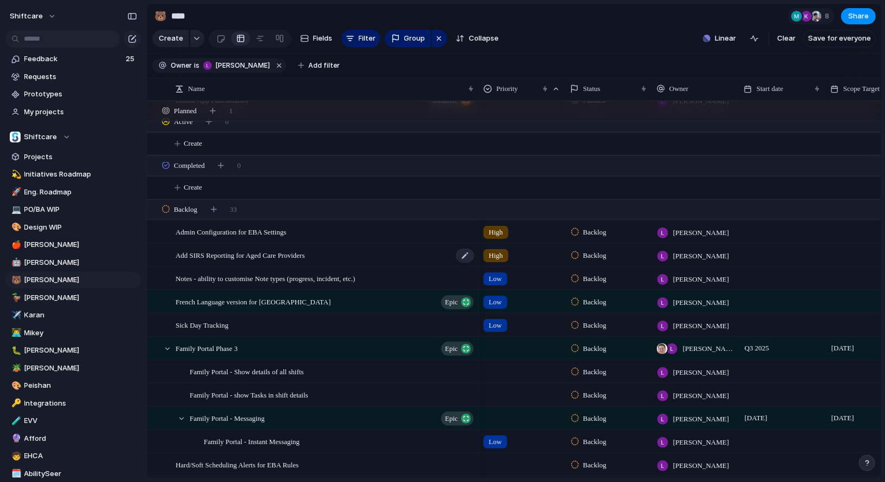
scroll to position [34, 0]
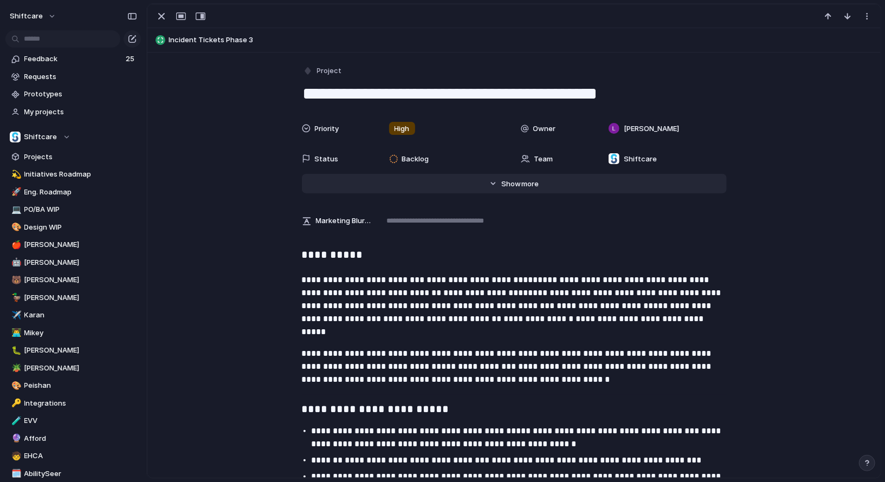
click at [532, 190] on button "Hide Show more" at bounding box center [514, 184] width 425 height 20
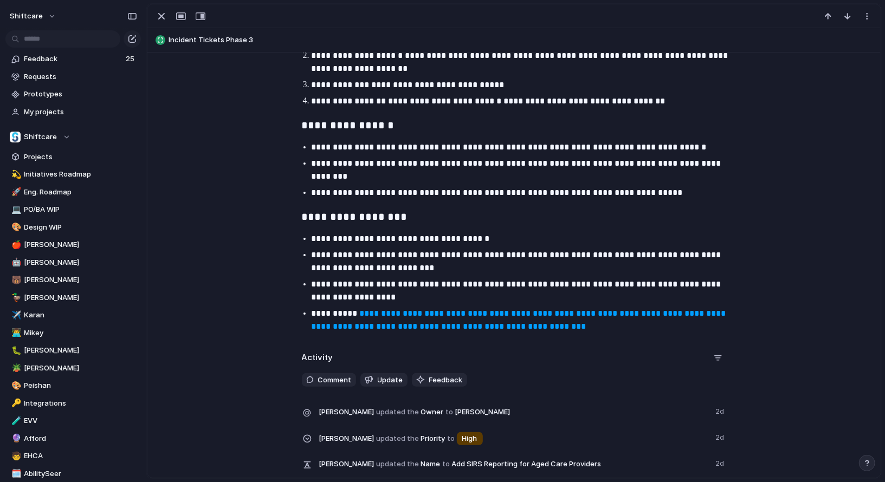
scroll to position [1211, 0]
click at [159, 11] on div "button" at bounding box center [161, 16] width 13 height 13
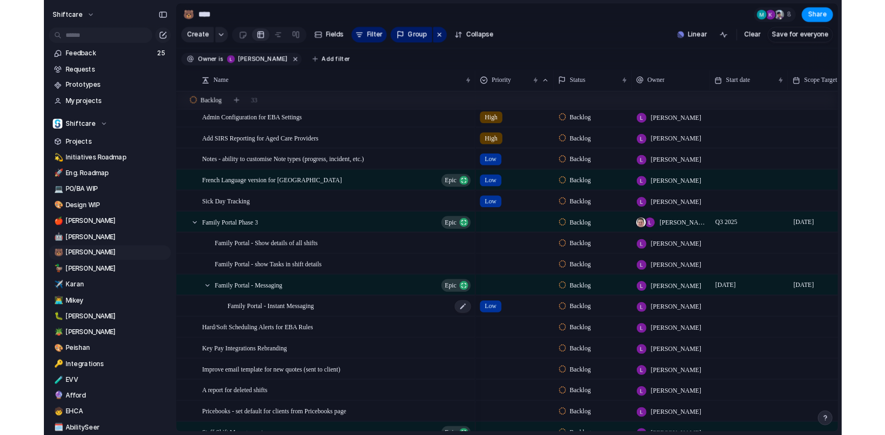
scroll to position [134, 0]
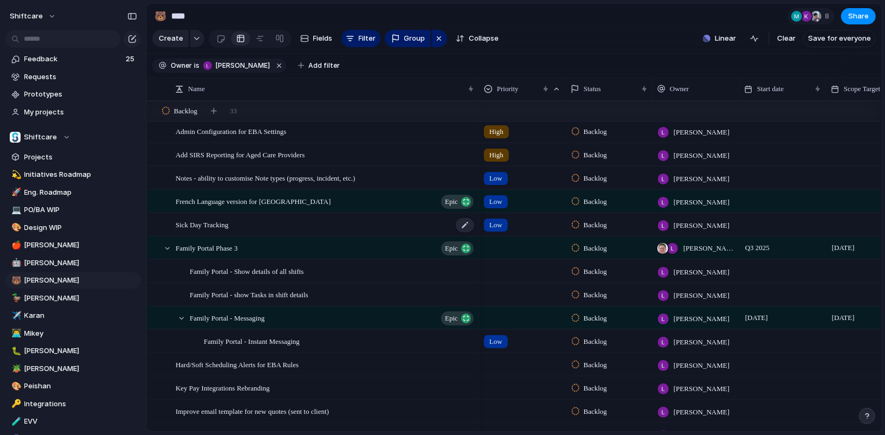
click at [323, 226] on div "Sick Day Tracking" at bounding box center [326, 225] width 300 height 22
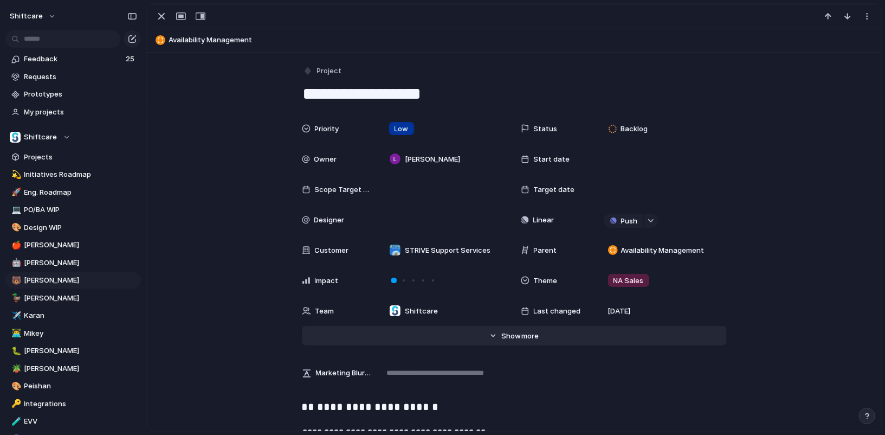
click at [504, 331] on span "Show" at bounding box center [511, 336] width 20 height 11
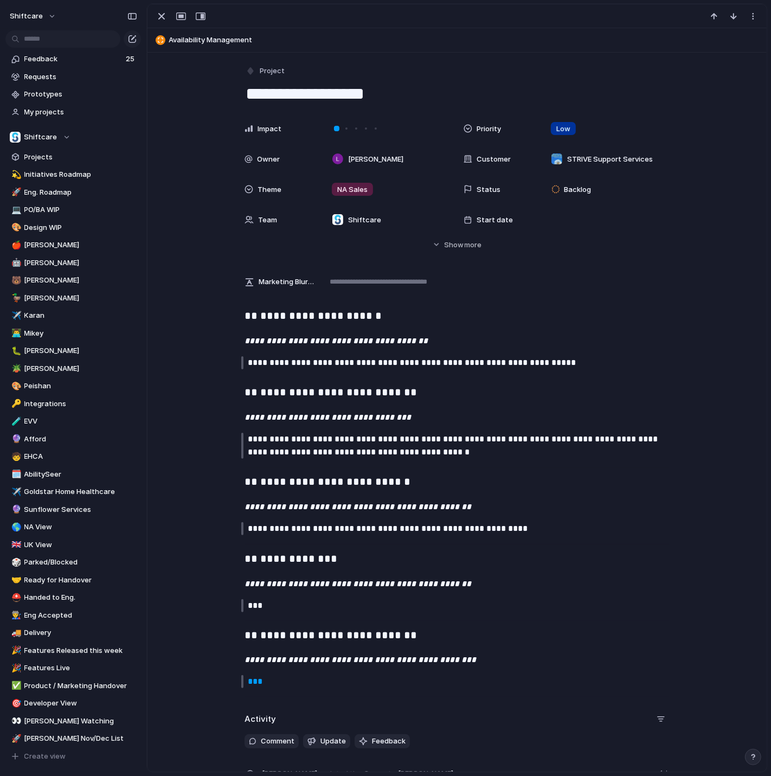
drag, startPoint x: 405, startPoint y: 97, endPoint x: 228, endPoint y: 90, distance: 177.9
click at [228, 90] on div "**********" at bounding box center [456, 422] width 619 height 739
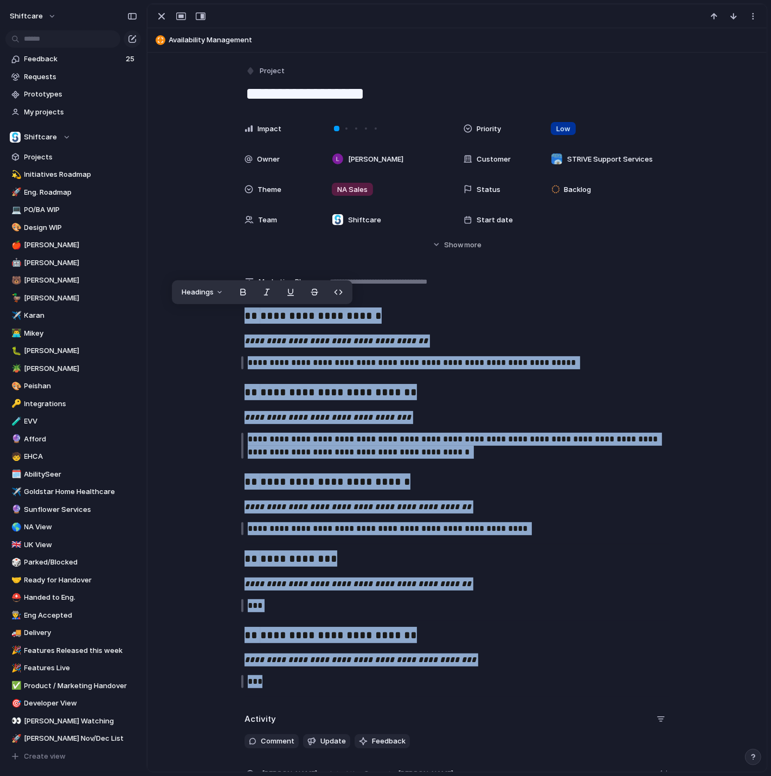
drag, startPoint x: 236, startPoint y: 312, endPoint x: 491, endPoint y: 687, distance: 453.2
click at [491, 688] on div "**********" at bounding box center [456, 502] width 593 height 390
copy div "**********"
click at [475, 487] on h3 "**********" at bounding box center [456, 482] width 425 height 18
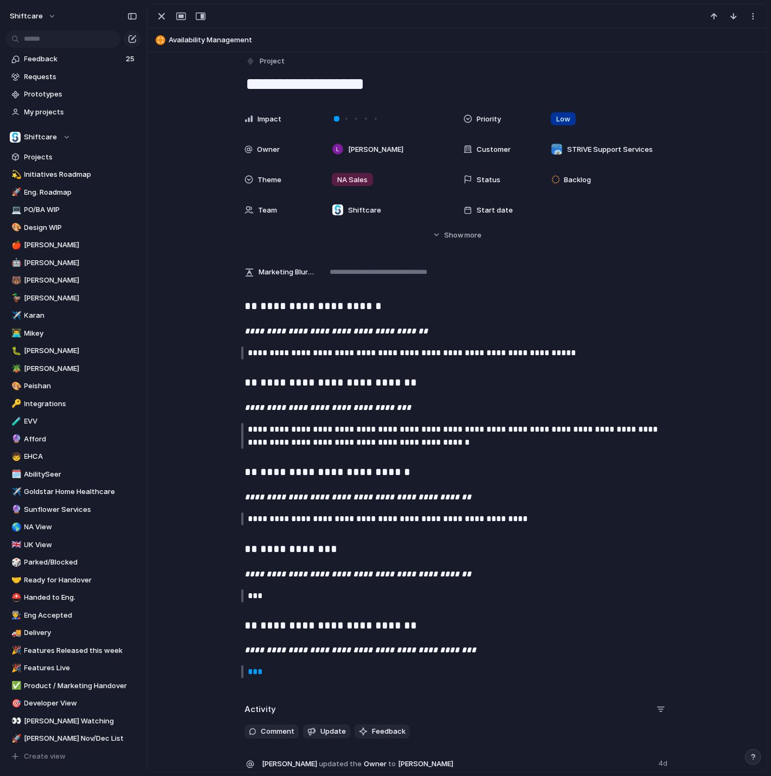
scroll to position [8, 0]
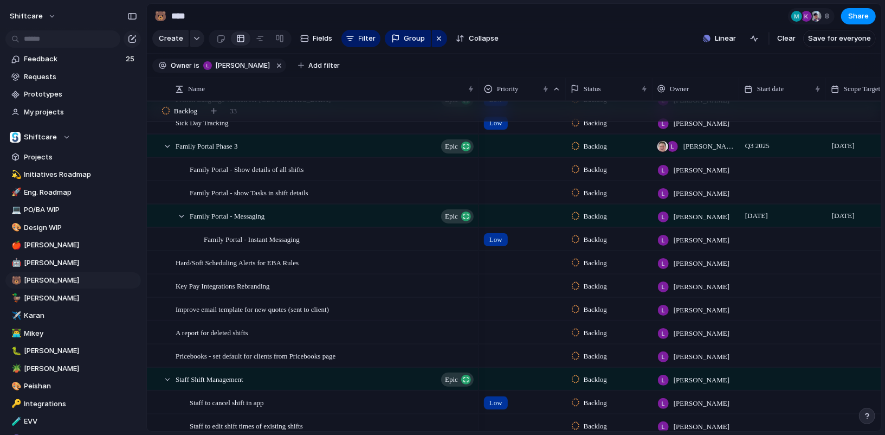
scroll to position [167, 0]
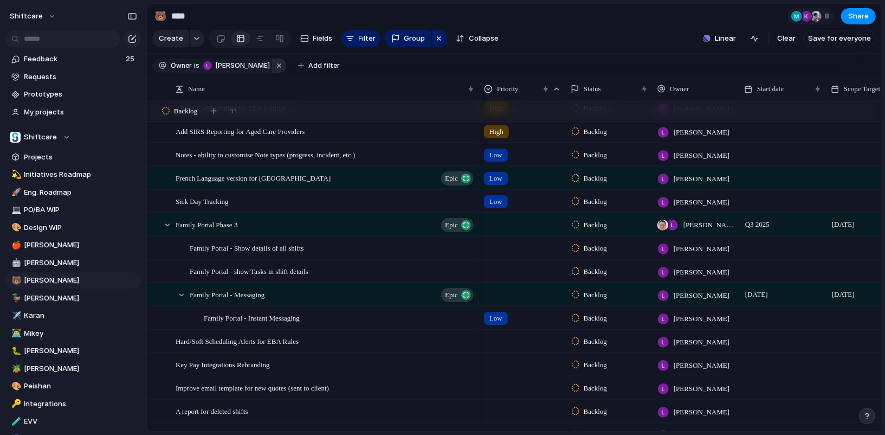
click at [272, 66] on button "button" at bounding box center [279, 66] width 14 height 14
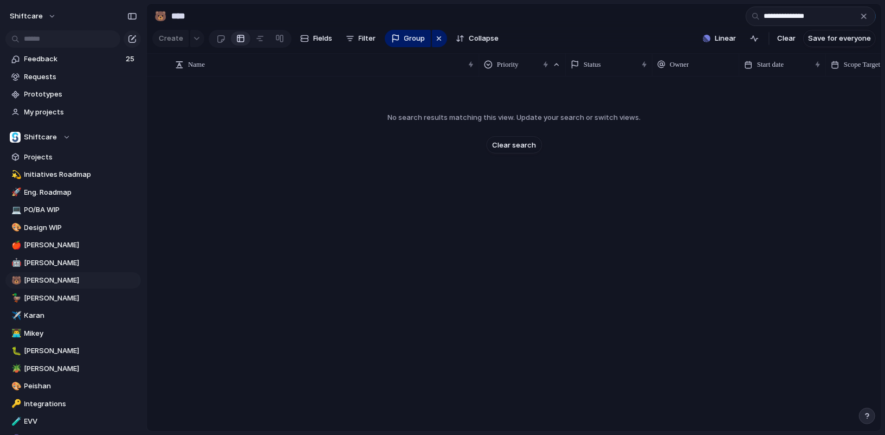
scroll to position [0, 0]
click at [795, 22] on input "**********" at bounding box center [811, 17] width 130 height 20
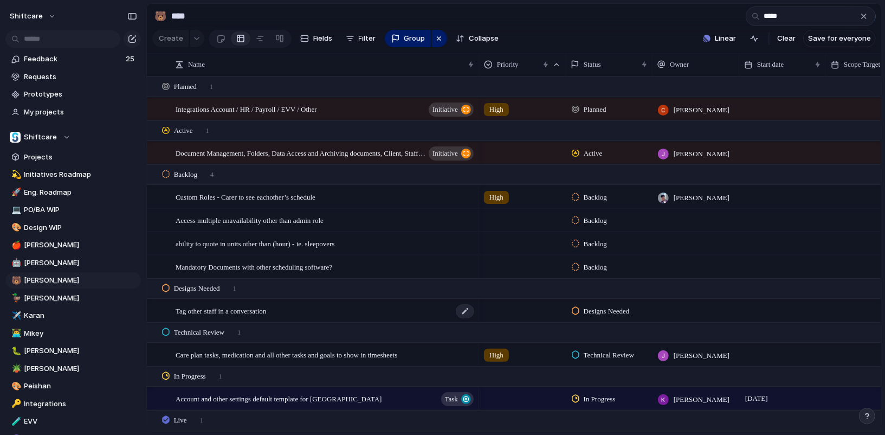
type input "*****"
click at [332, 312] on div "Tag other staff in a conversation" at bounding box center [326, 311] width 300 height 22
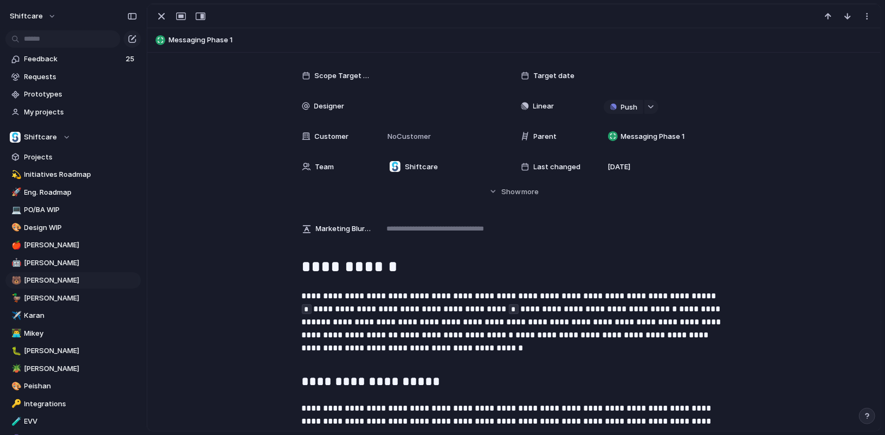
scroll to position [112, 0]
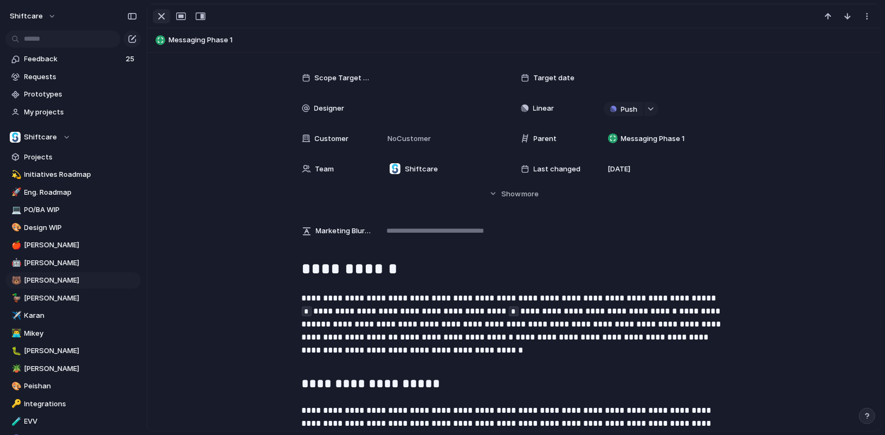
click at [162, 17] on div "button" at bounding box center [161, 16] width 13 height 13
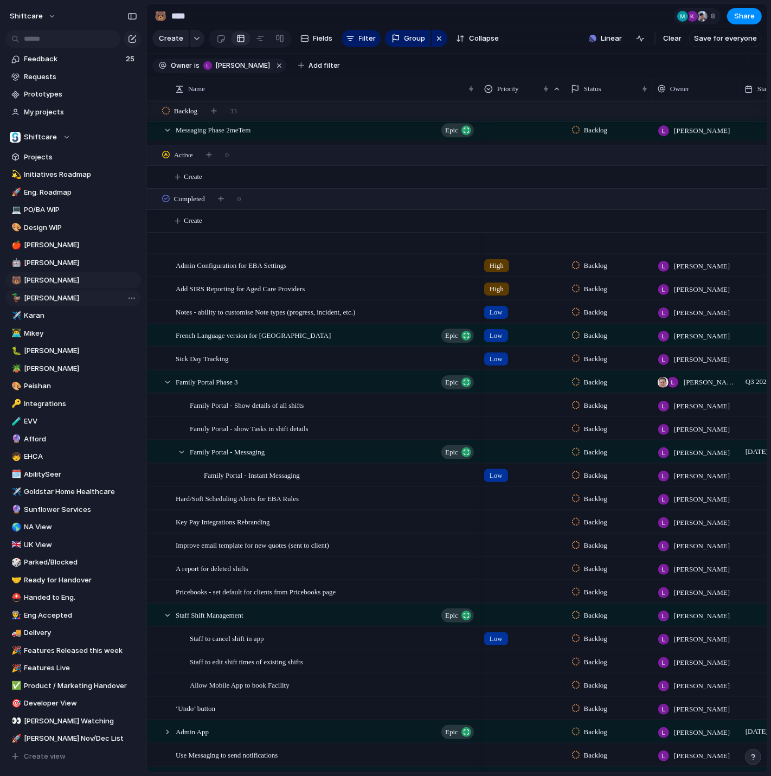
scroll to position [0, 1]
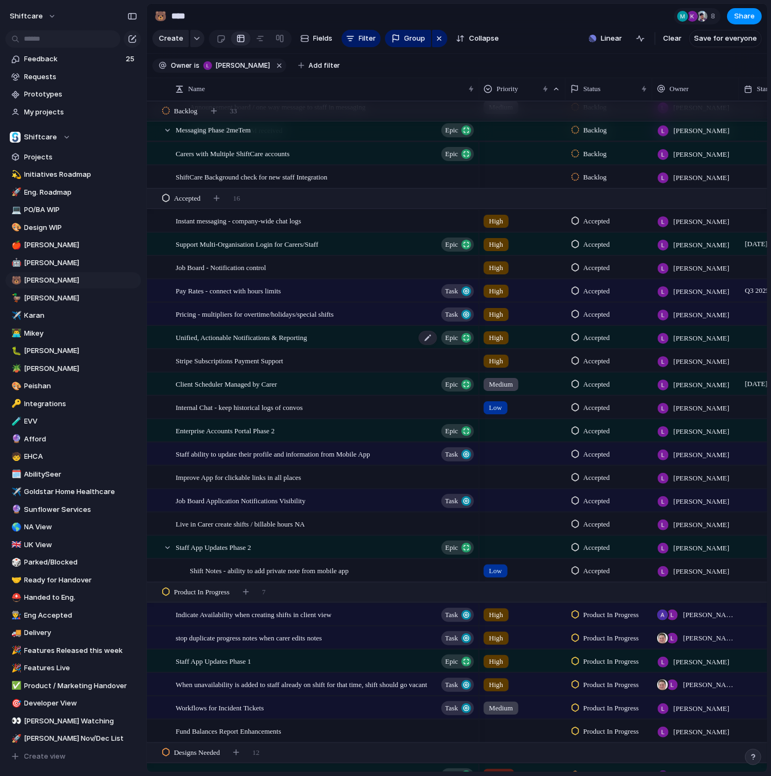
click at [240, 334] on span "Unified, Actionable Notifications & Reporting" at bounding box center [241, 337] width 131 height 12
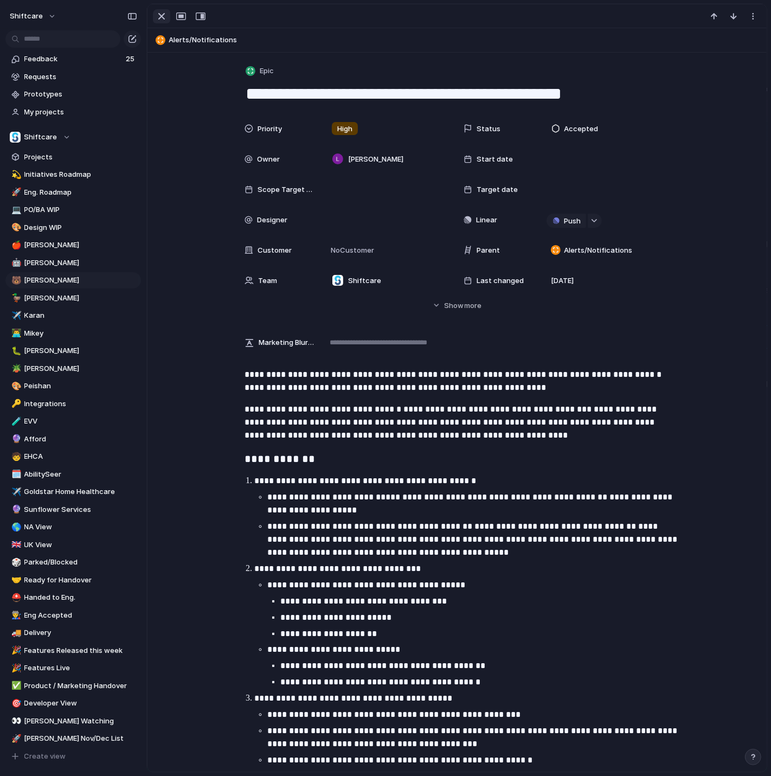
click at [167, 22] on div "button" at bounding box center [161, 16] width 13 height 13
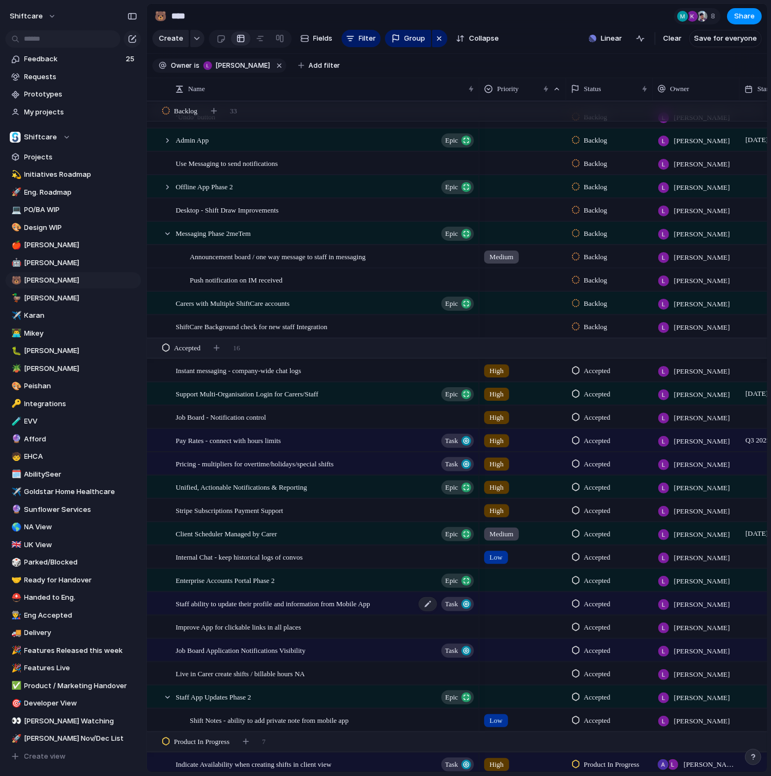
click at [269, 607] on span "Staff ability to update their profile and information from Mobile App" at bounding box center [273, 603] width 195 height 12
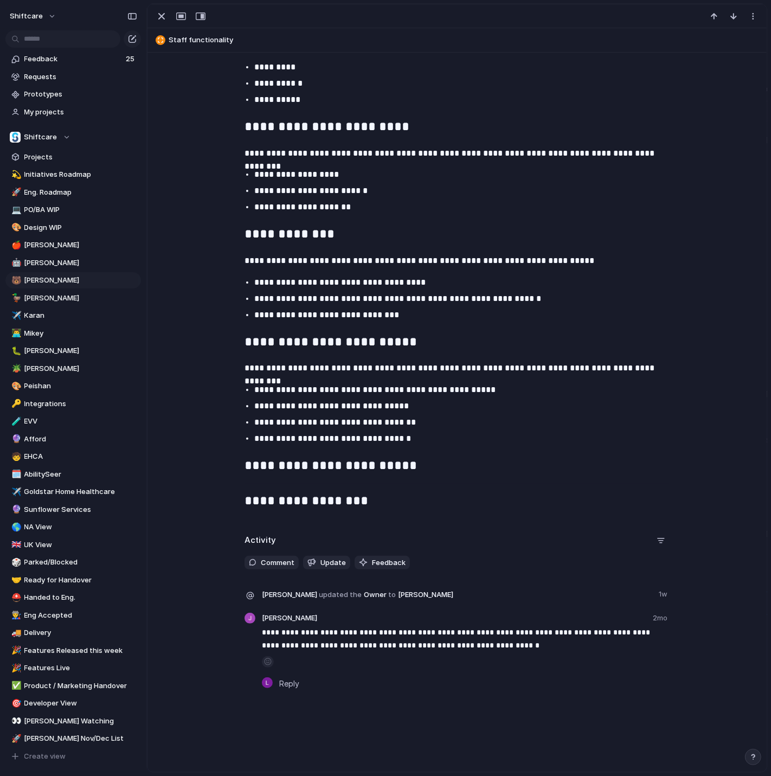
scroll to position [967, 0]
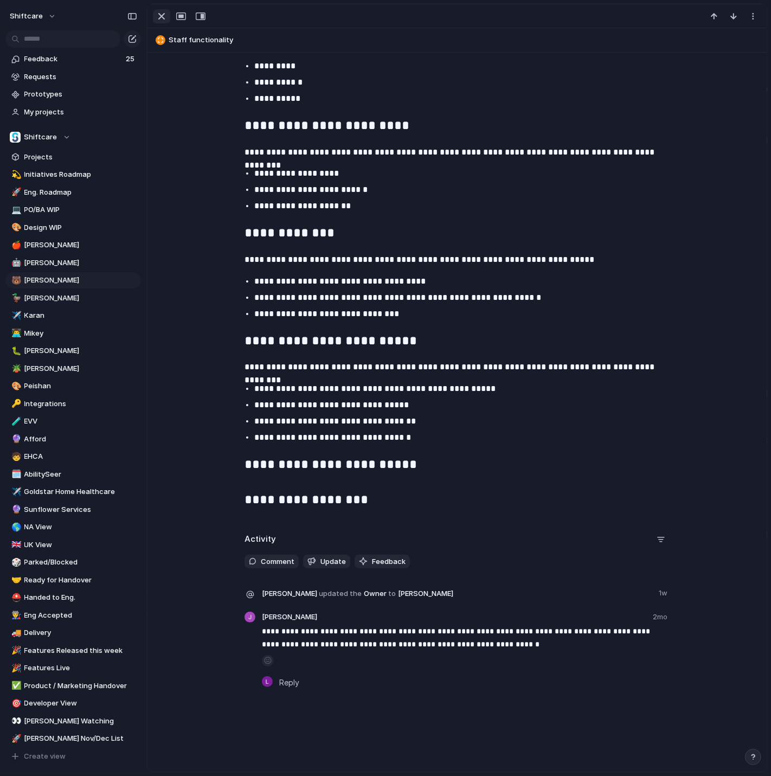
click at [164, 14] on div "button" at bounding box center [161, 16] width 13 height 13
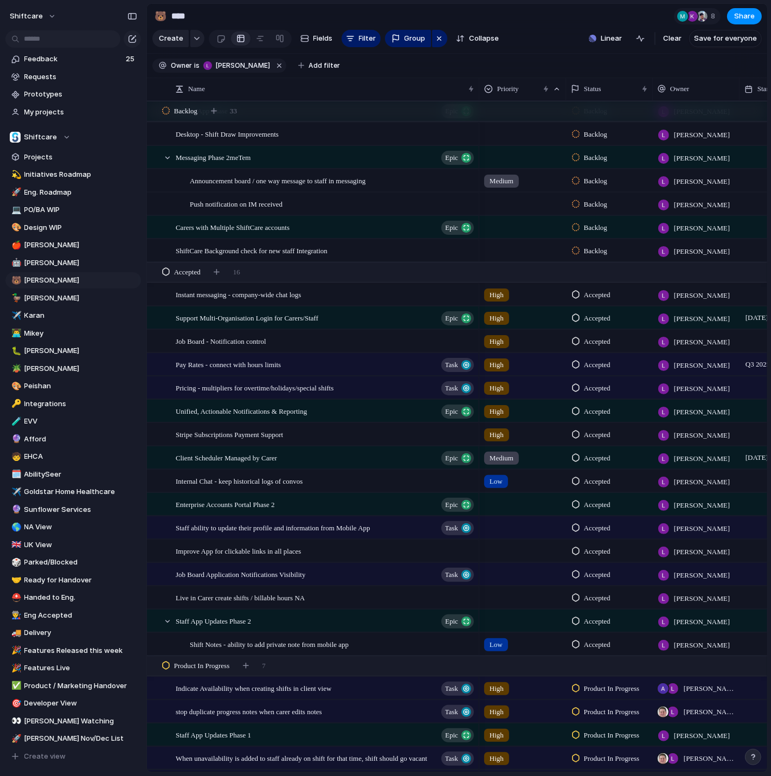
scroll to position [671, 0]
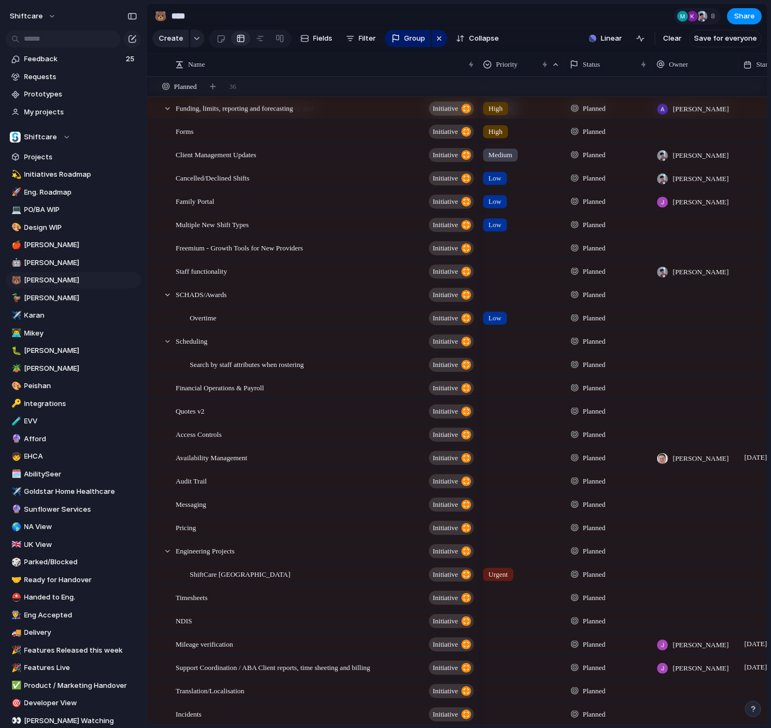
scroll to position [118, 0]
click at [371, 43] on span "Filter" at bounding box center [367, 38] width 17 height 11
type input "*****"
click at [415, 79] on li "Owner" at bounding box center [435, 81] width 125 height 17
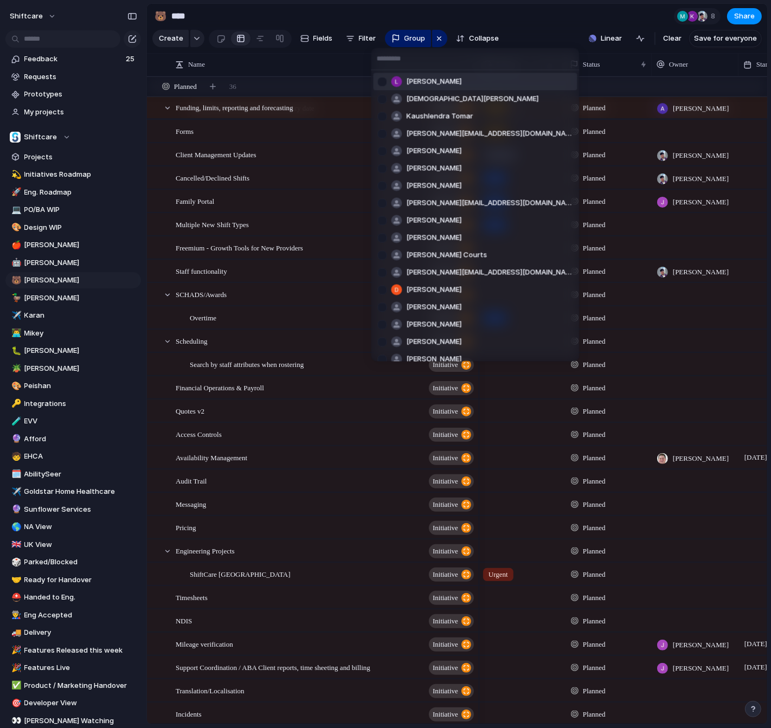
click at [415, 79] on span "[PERSON_NAME]" at bounding box center [433, 81] width 55 height 11
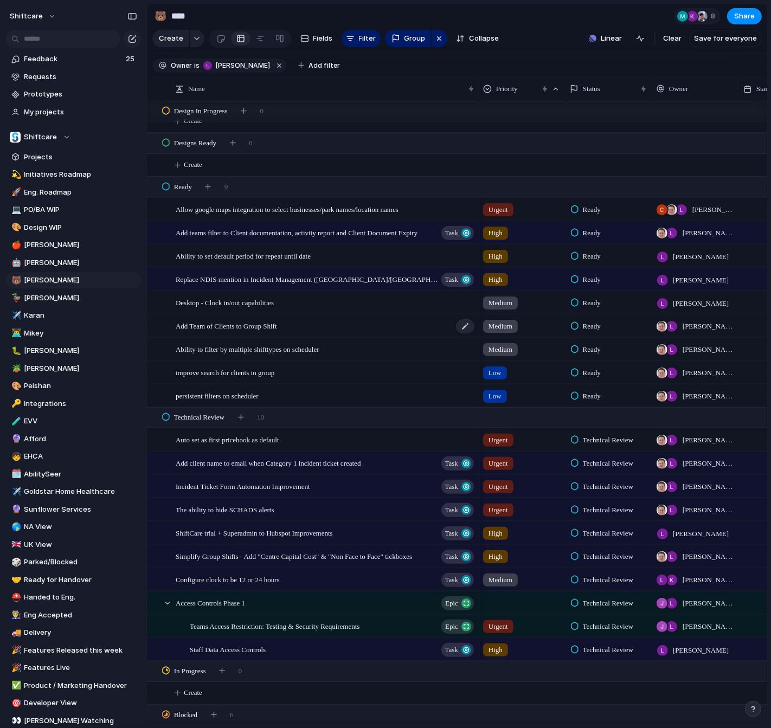
click at [277, 324] on span "Add Team of Clients to Group Shift" at bounding box center [226, 325] width 101 height 12
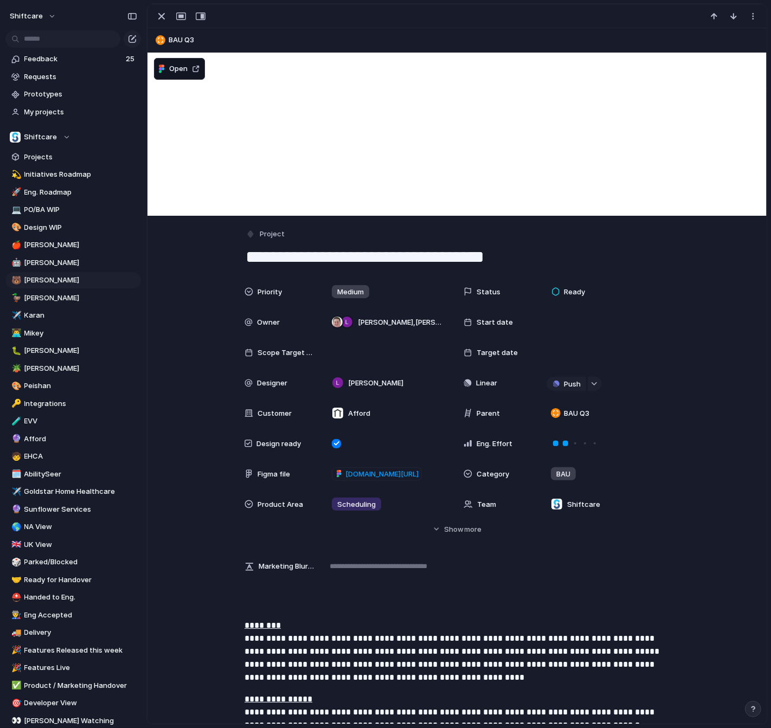
click at [331, 251] on textarea "**********" at bounding box center [456, 257] width 425 height 23
click at [161, 23] on div at bounding box center [180, 16] width 58 height 14
click at [162, 21] on div "button" at bounding box center [161, 16] width 13 height 13
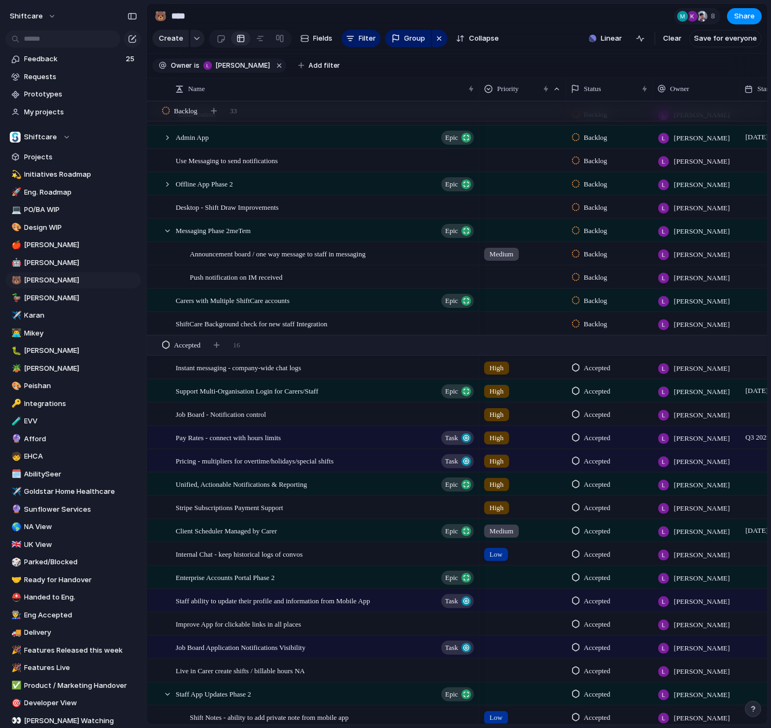
scroll to position [526, 0]
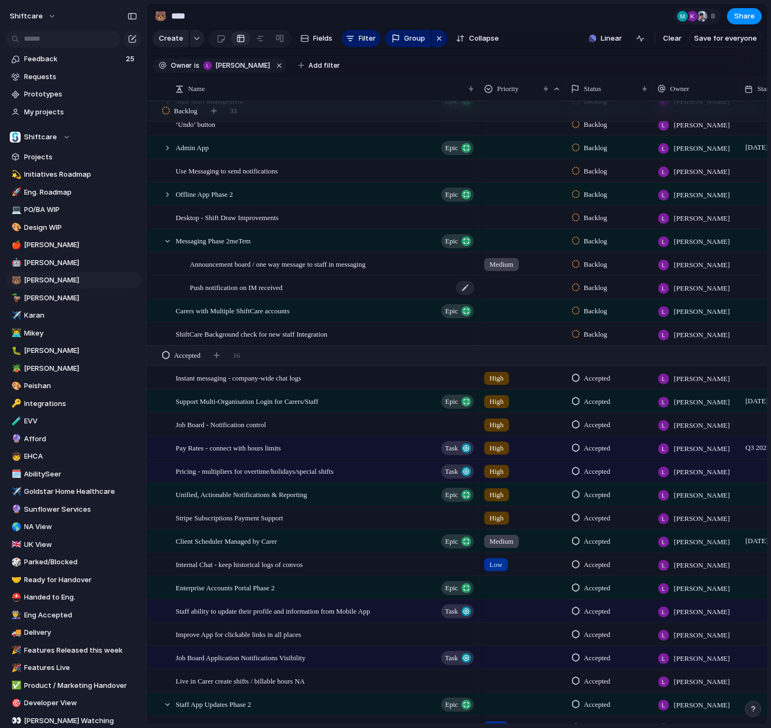
click at [246, 288] on span "Push notification on IM received" at bounding box center [236, 287] width 93 height 12
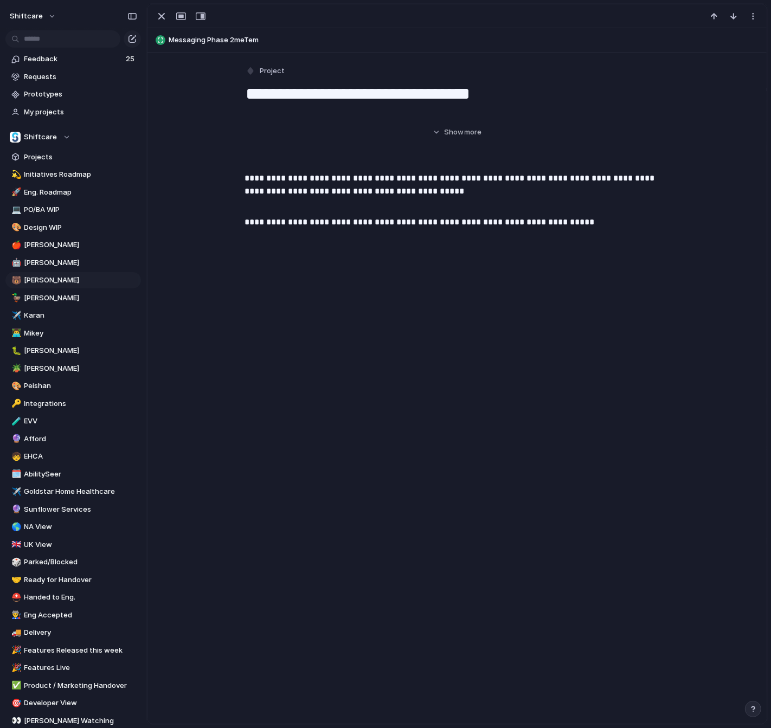
click at [246, 288] on div "**********" at bounding box center [457, 364] width 620 height 720
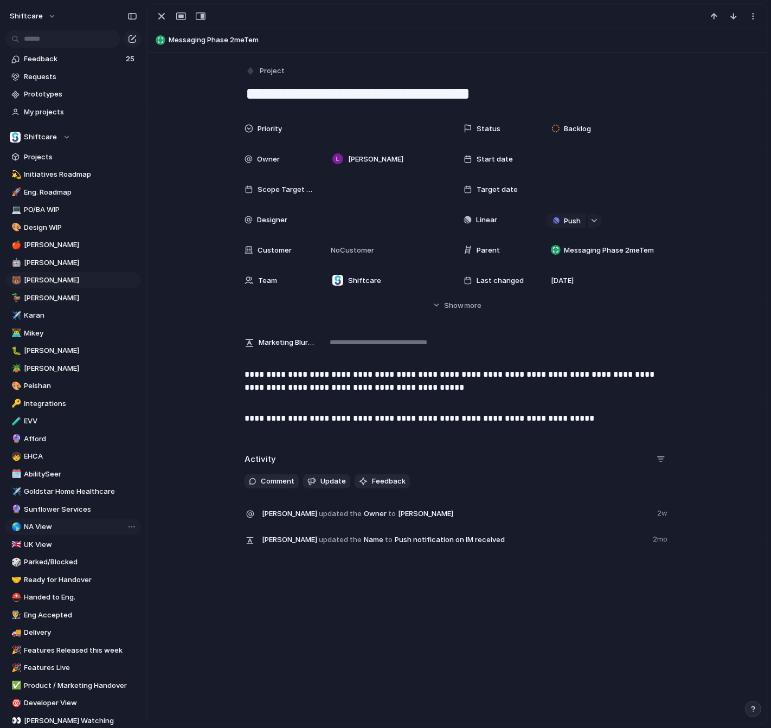
click at [72, 526] on span "NA View" at bounding box center [80, 526] width 113 height 11
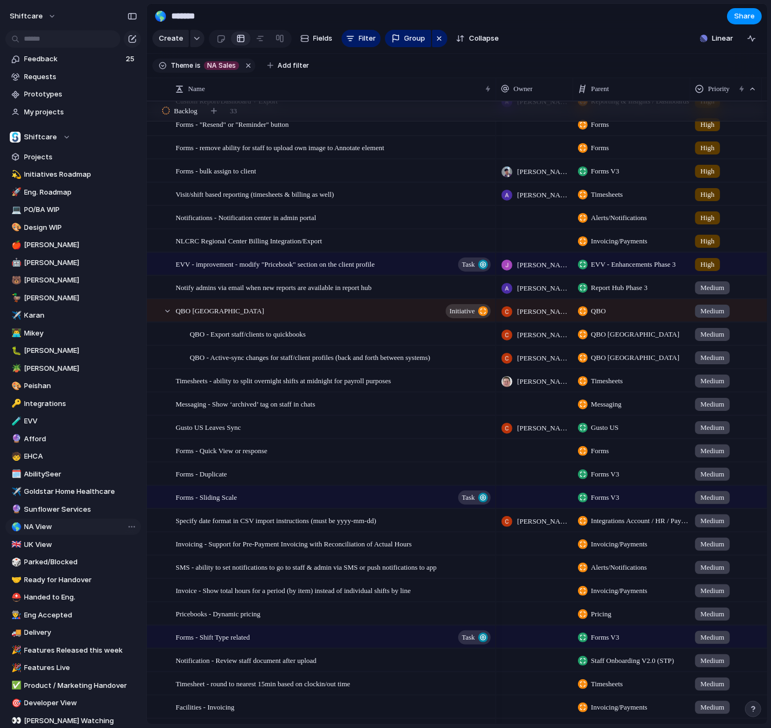
type input "*******"
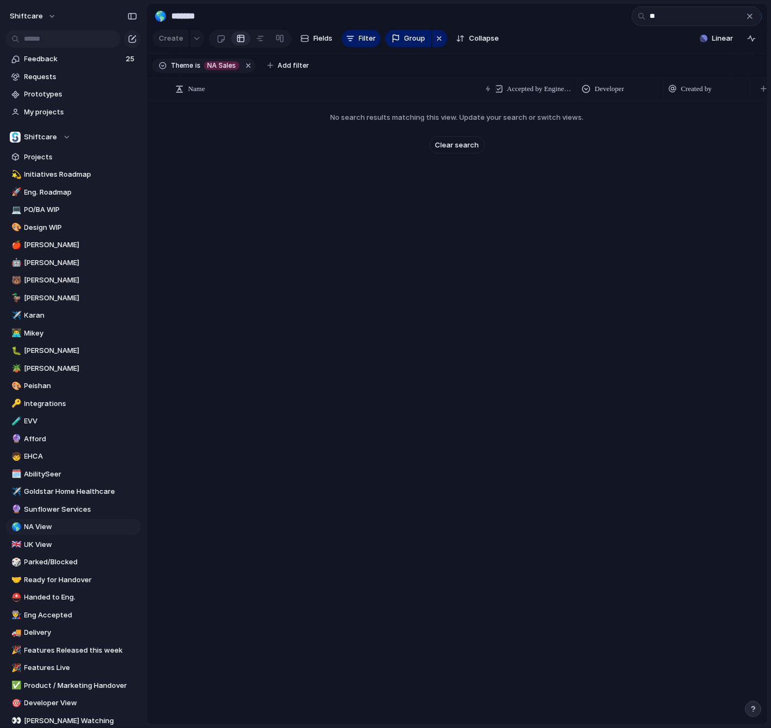
type input "*"
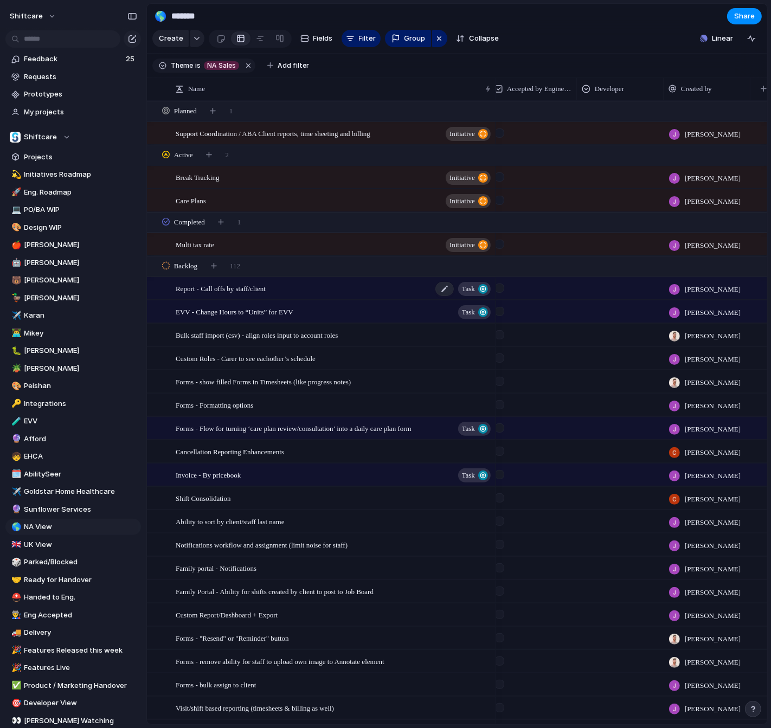
click at [266, 287] on span "Report - Call offs by staff/client" at bounding box center [221, 288] width 90 height 12
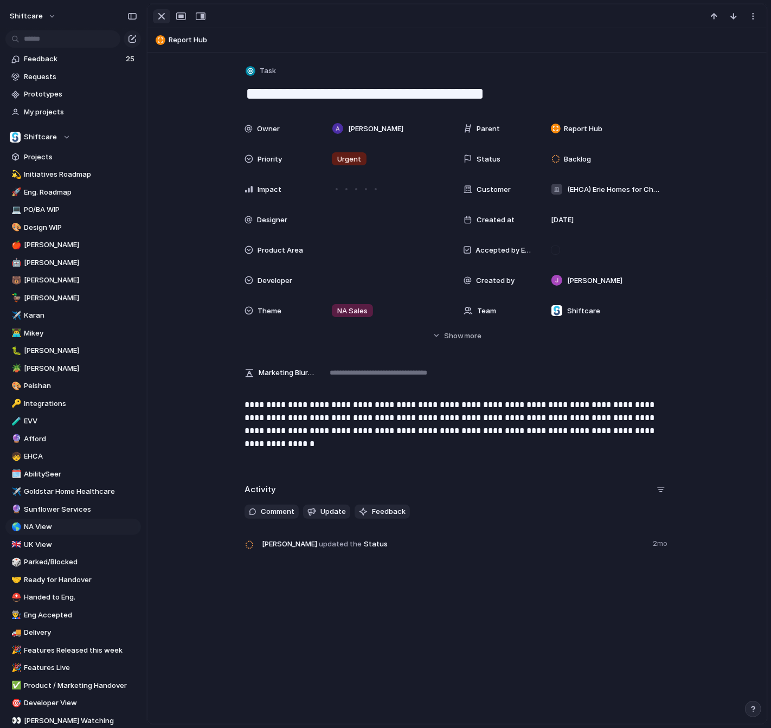
click at [165, 16] on div "button" at bounding box center [161, 16] width 13 height 13
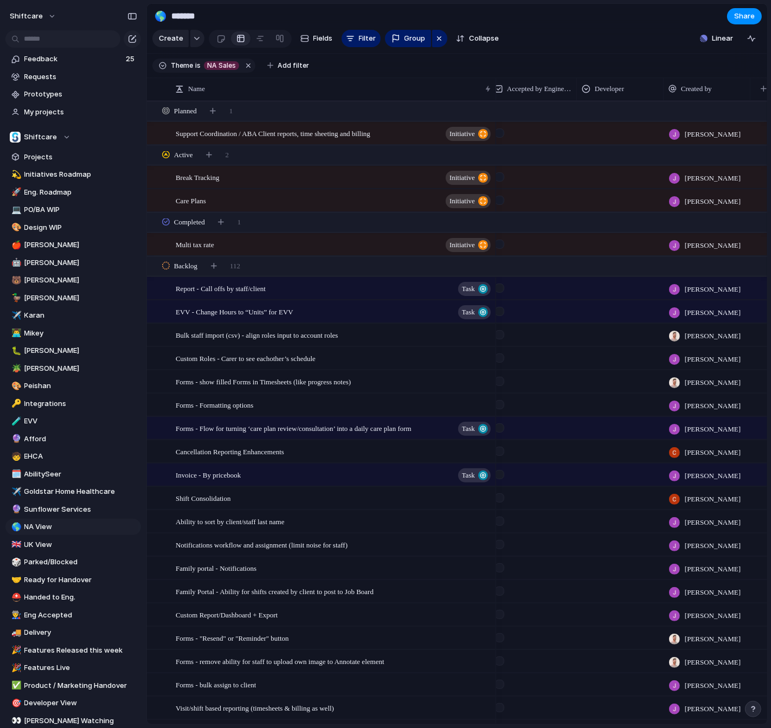
drag, startPoint x: 320, startPoint y: 40, endPoint x: 325, endPoint y: 48, distance: 9.2
click at [320, 39] on span "Fields" at bounding box center [323, 38] width 20 height 11
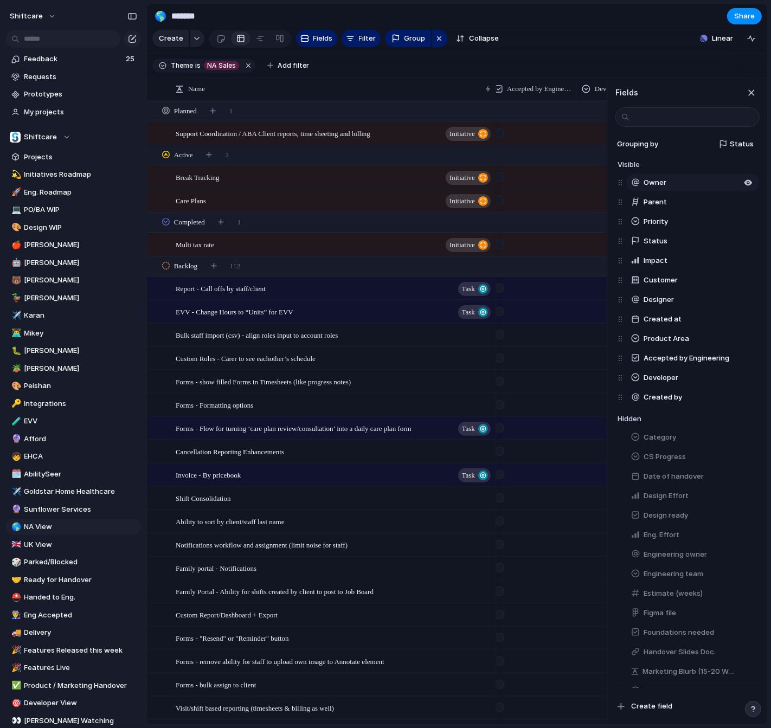
click at [650, 179] on span "Owner" at bounding box center [654, 182] width 23 height 11
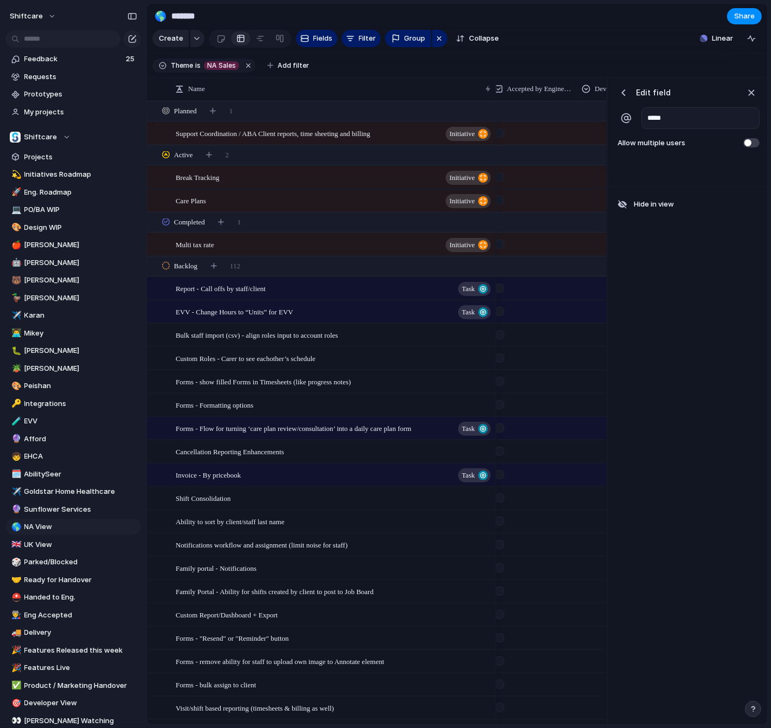
click at [627, 99] on div "Edit field" at bounding box center [642, 93] width 55 height 16
click at [626, 92] on div "button" at bounding box center [623, 92] width 11 height 11
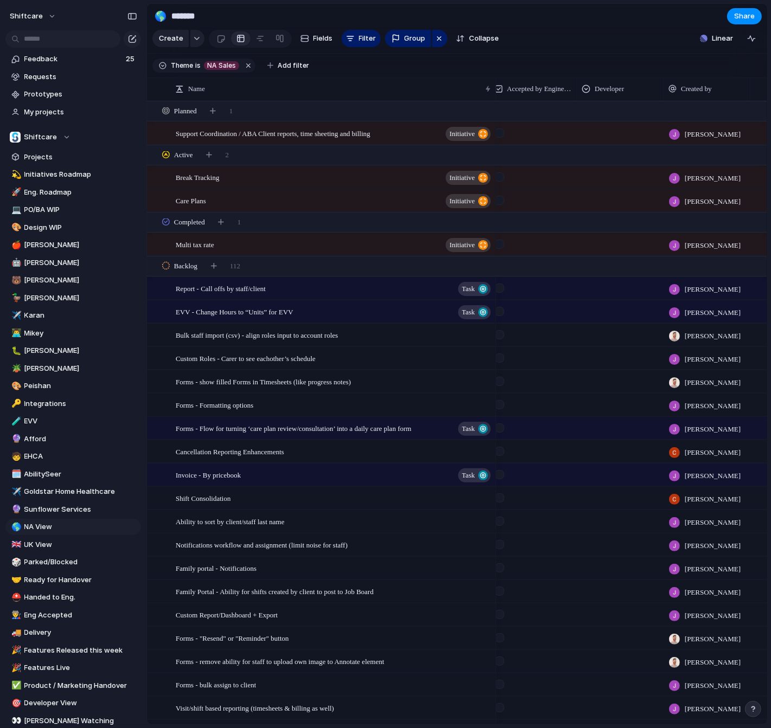
click at [340, 51] on section "Create Fields Filter Group Zoom Collapse Linear Clear Save for everyone" at bounding box center [457, 41] width 620 height 26
click at [357, 32] on button "Filter" at bounding box center [361, 38] width 39 height 17
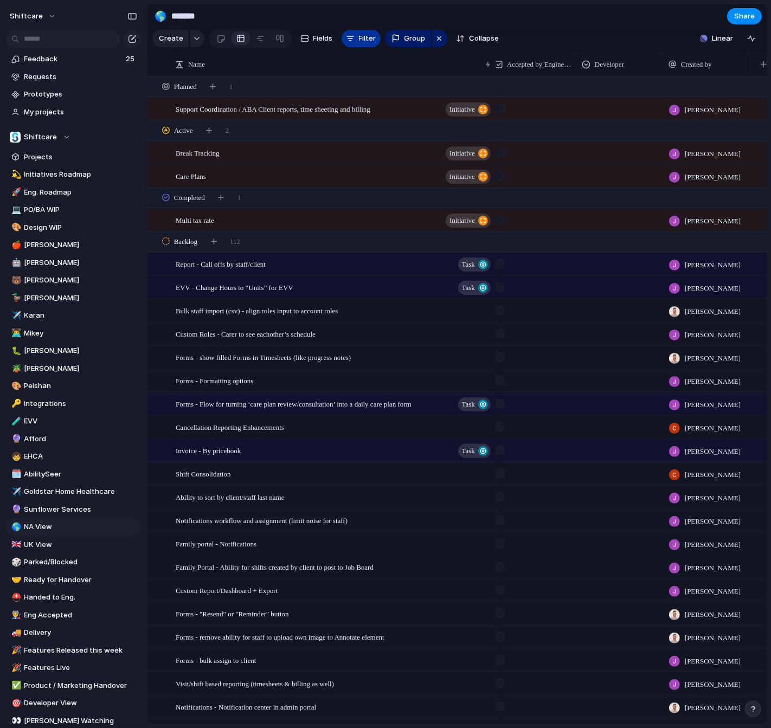
click at [362, 38] on span "Filter" at bounding box center [367, 38] width 17 height 11
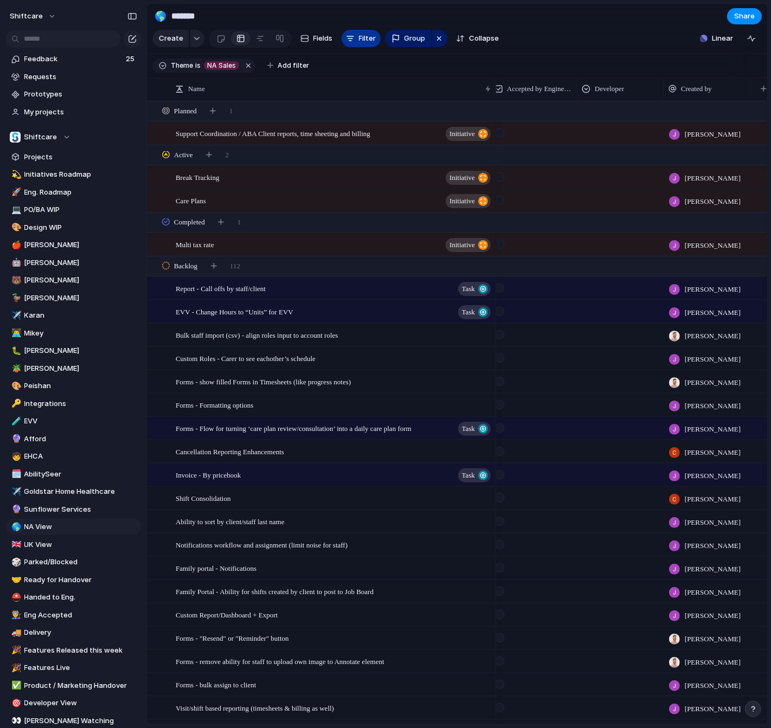
click at [362, 38] on span "Filter" at bounding box center [367, 38] width 17 height 11
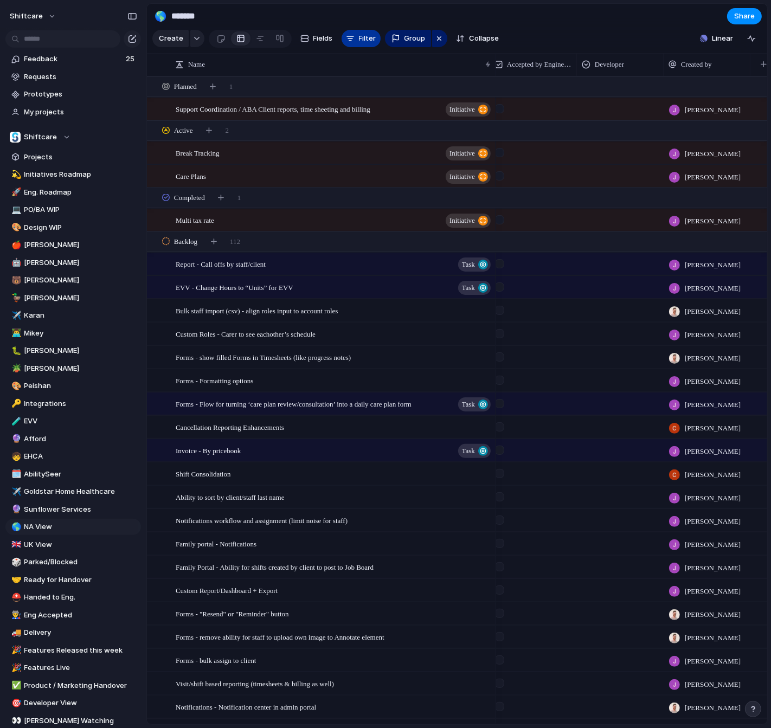
click at [362, 38] on span "Filter" at bounding box center [367, 38] width 17 height 11
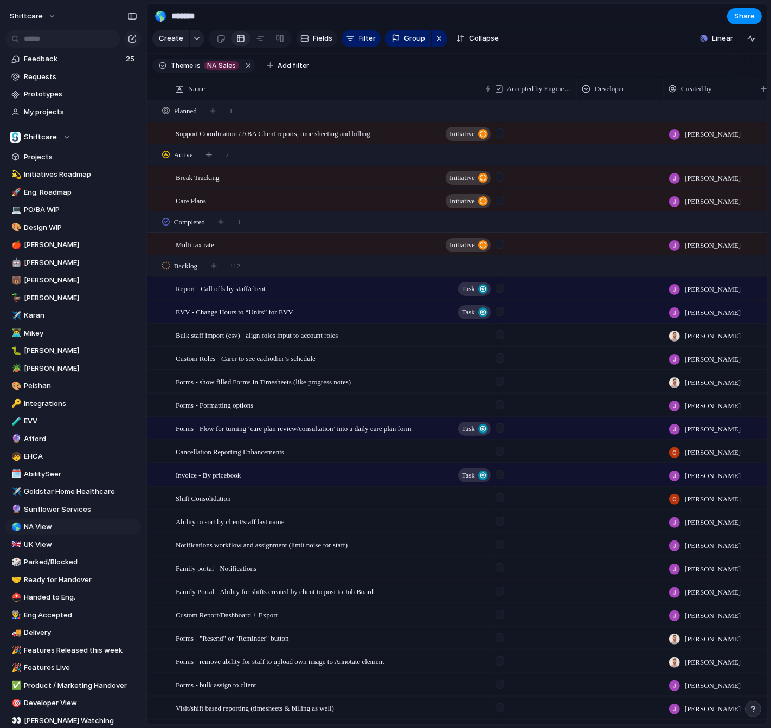
click at [317, 38] on span "Fields" at bounding box center [323, 38] width 20 height 11
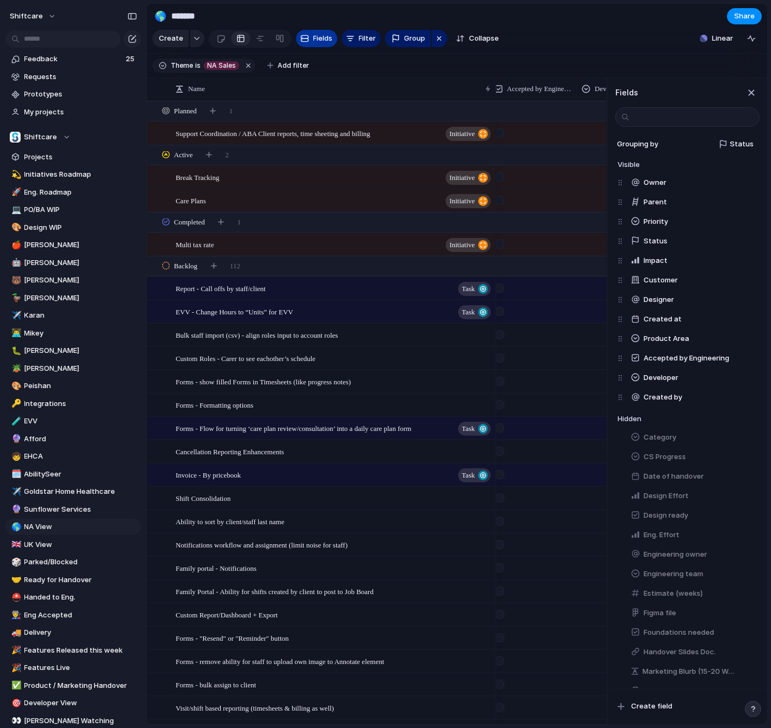
click at [317, 38] on span "Fields" at bounding box center [323, 38] width 20 height 11
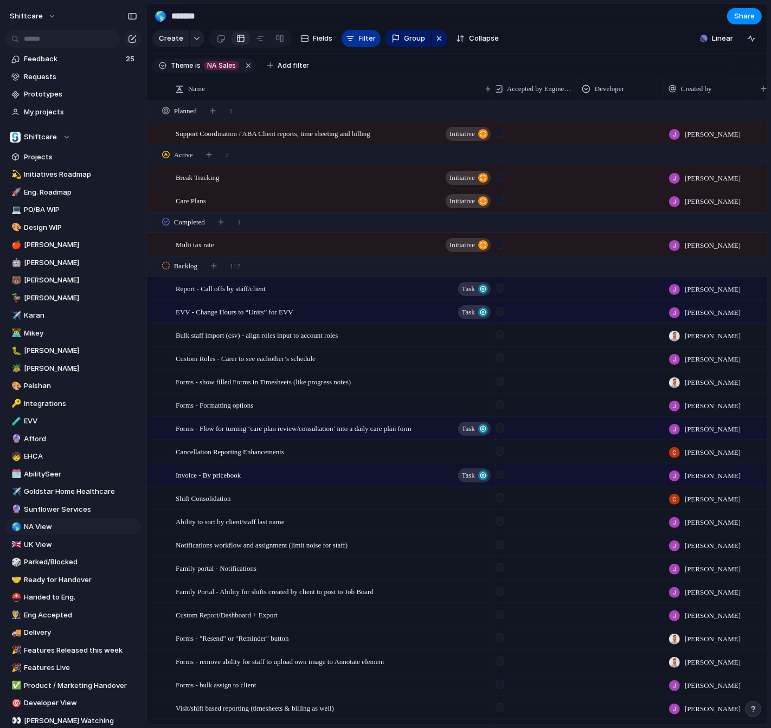
click at [377, 38] on button "Filter" at bounding box center [361, 38] width 39 height 17
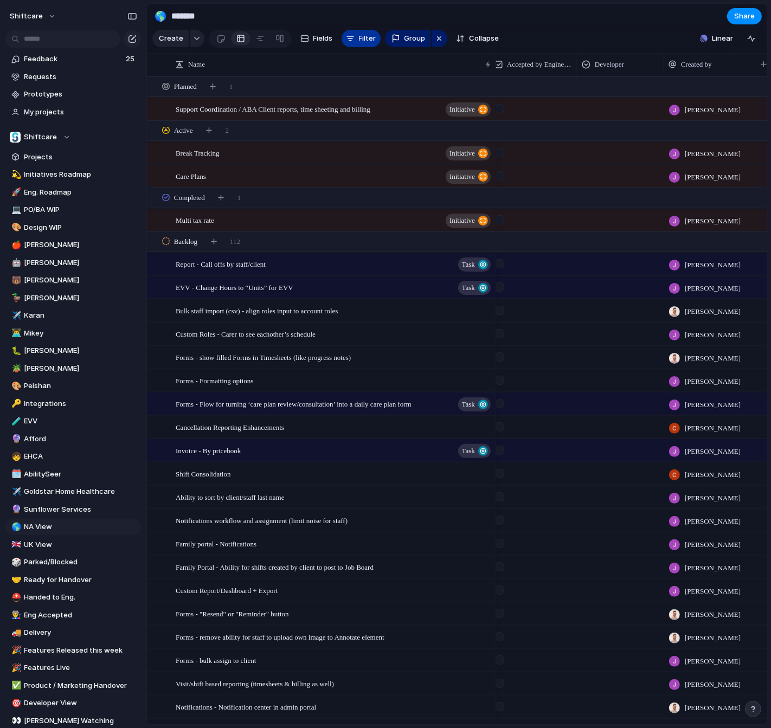
click at [377, 38] on button "Filter" at bounding box center [361, 38] width 39 height 17
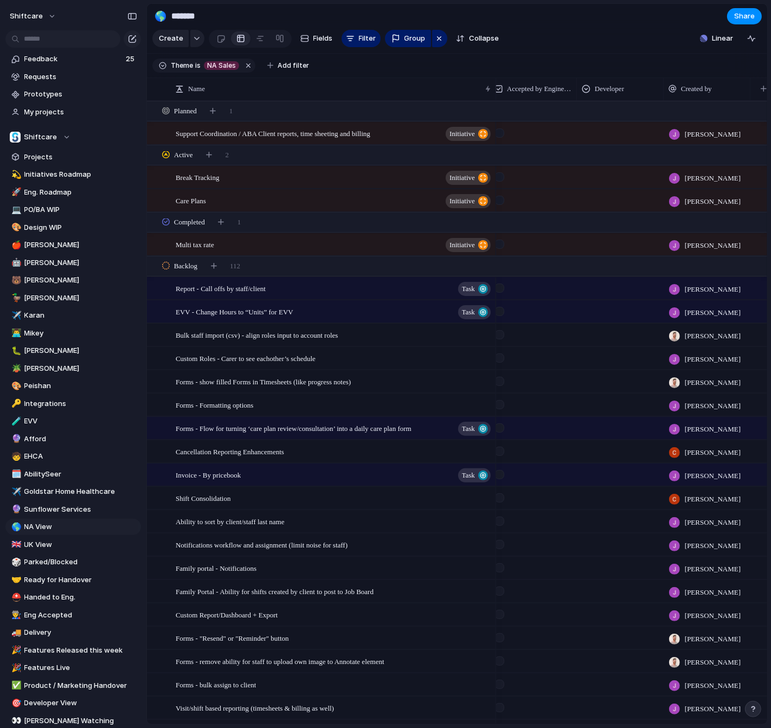
click at [330, 66] on section "Theme is NA Sales Add filter" at bounding box center [457, 66] width 620 height 24
click at [44, 422] on span "EVV" at bounding box center [80, 421] width 113 height 11
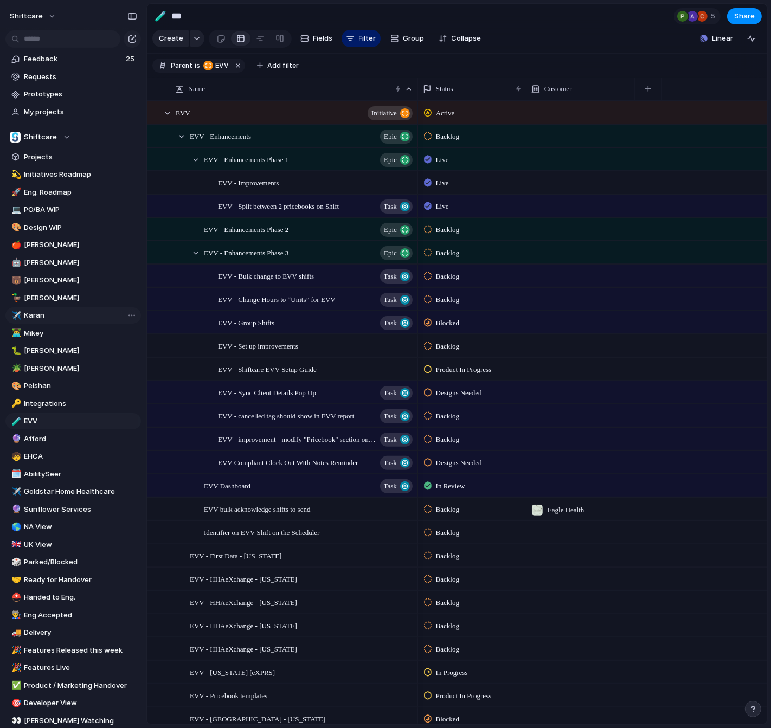
click at [55, 322] on link "✈️ Karan" at bounding box center [73, 315] width 136 height 16
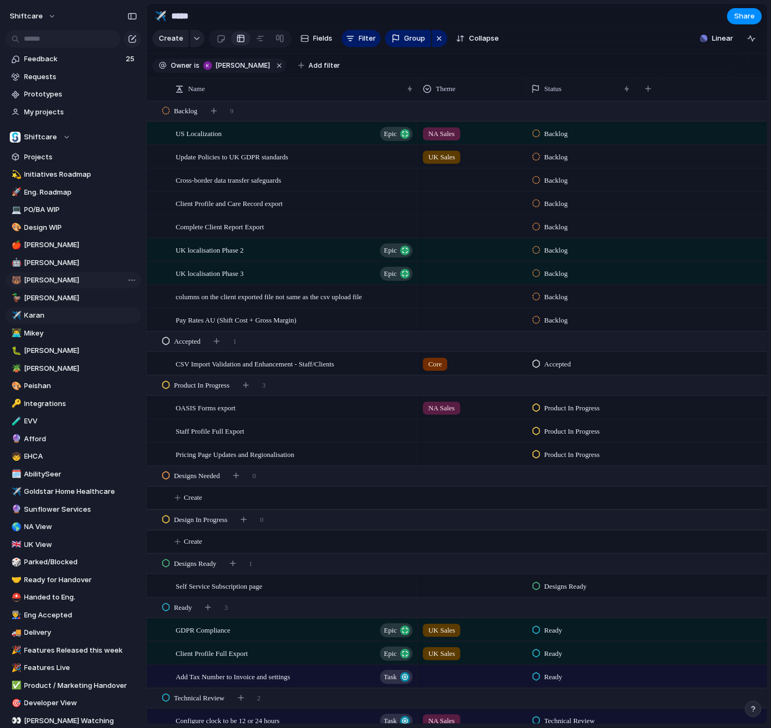
click at [55, 285] on span "[PERSON_NAME]" at bounding box center [80, 280] width 113 height 11
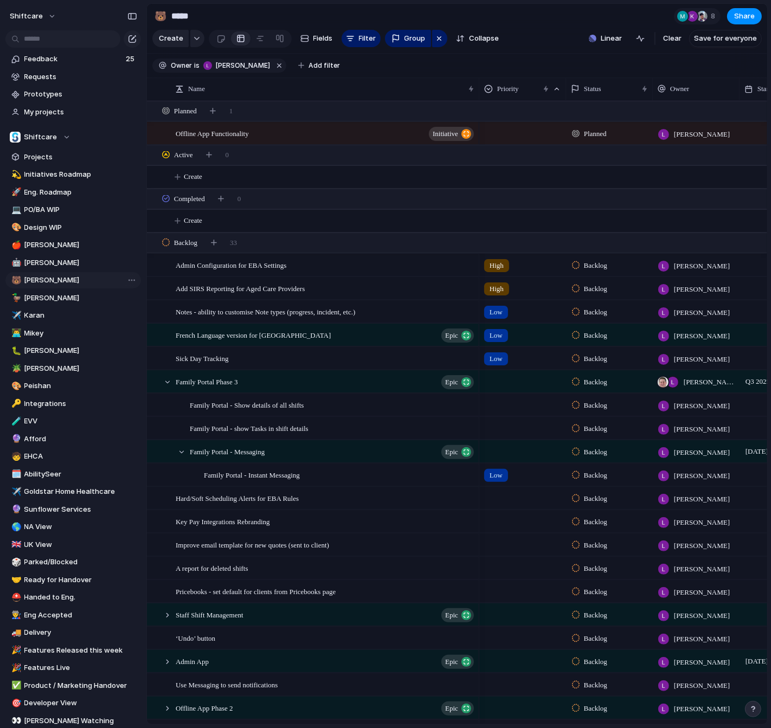
type input "****"
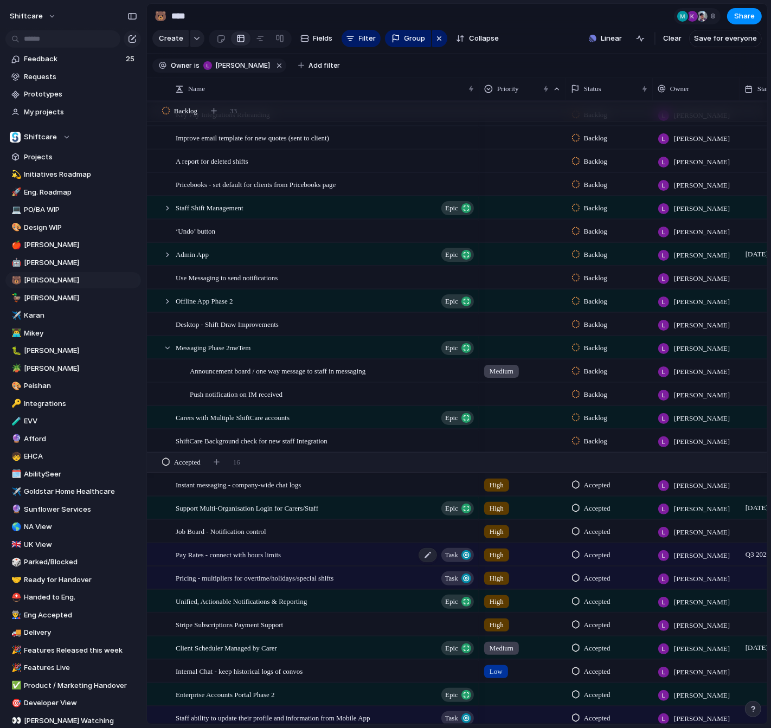
click at [281, 557] on span "Pay Rates - connect with hours limits" at bounding box center [228, 554] width 105 height 12
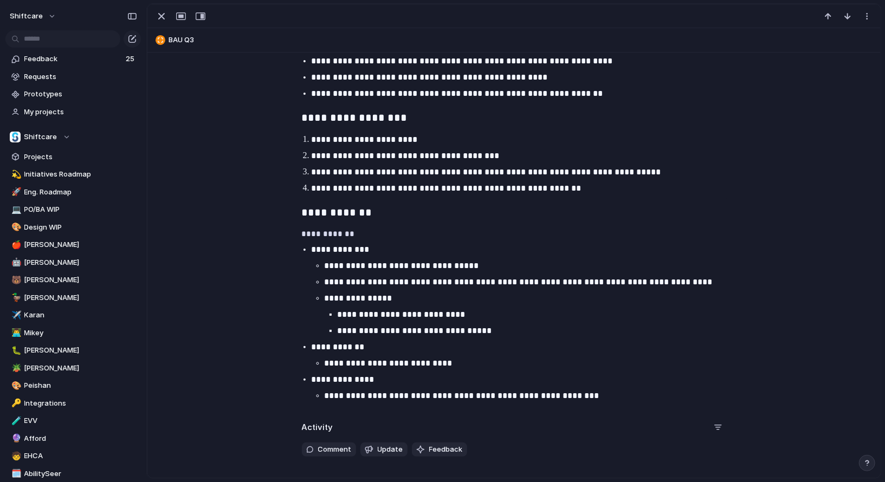
scroll to position [351, 0]
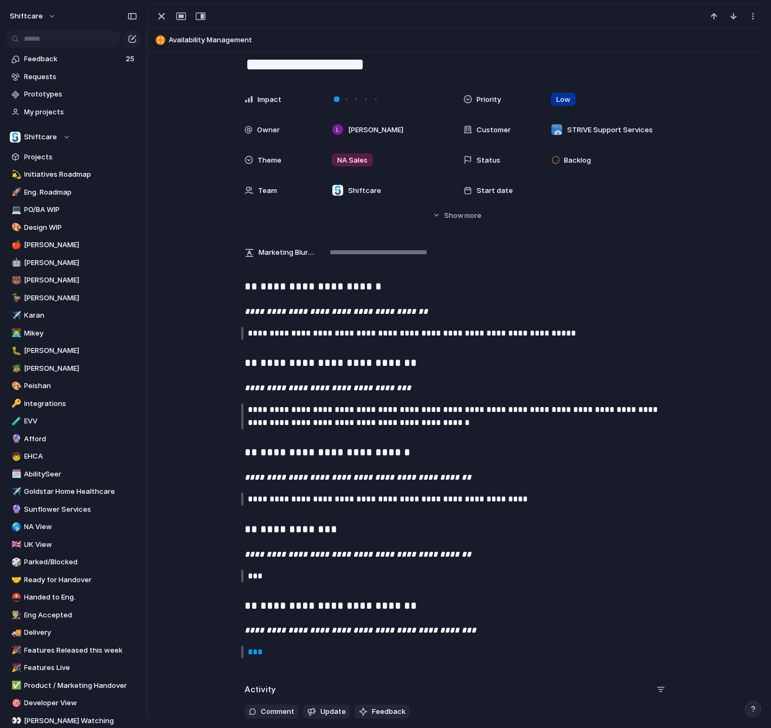
scroll to position [27, 0]
